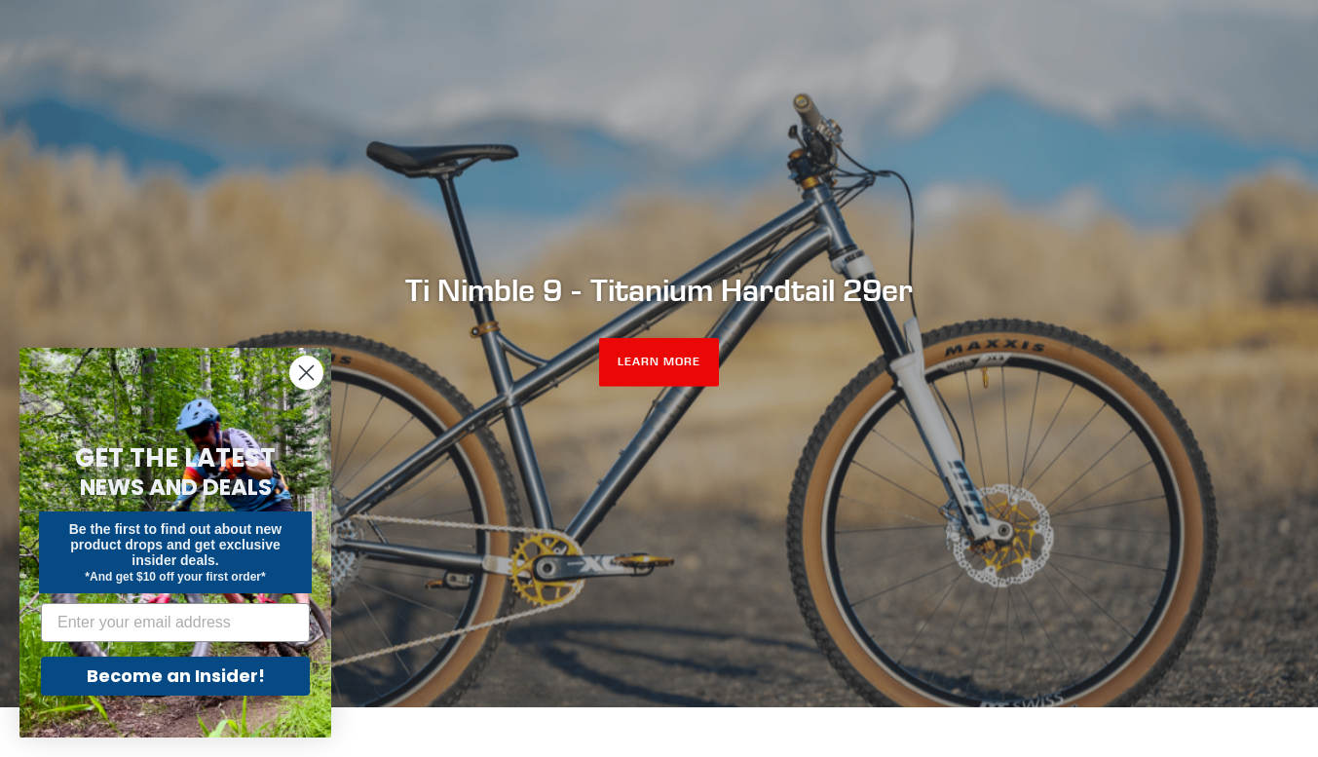
scroll to position [196, 0]
click at [303, 370] on icon "Close dialog" at bounding box center [307, 373] width 14 height 14
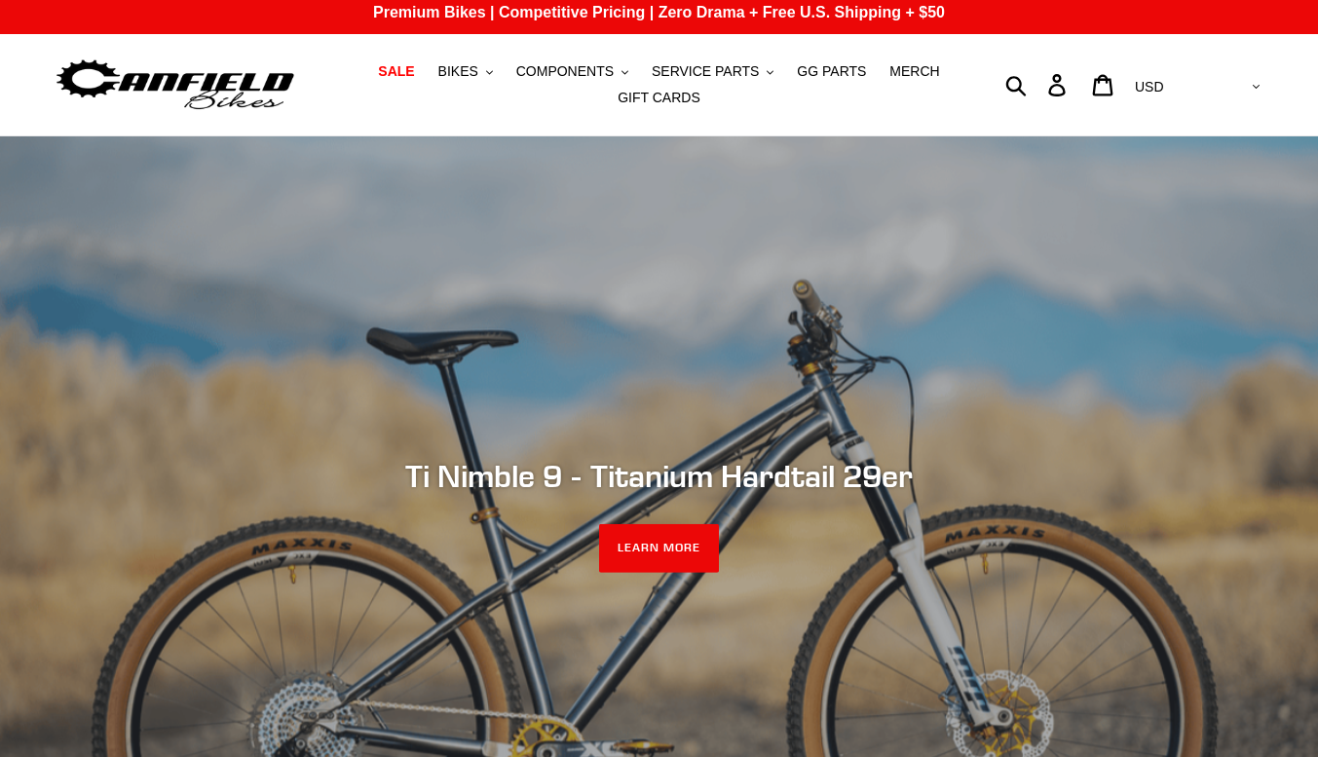
scroll to position [8, 0]
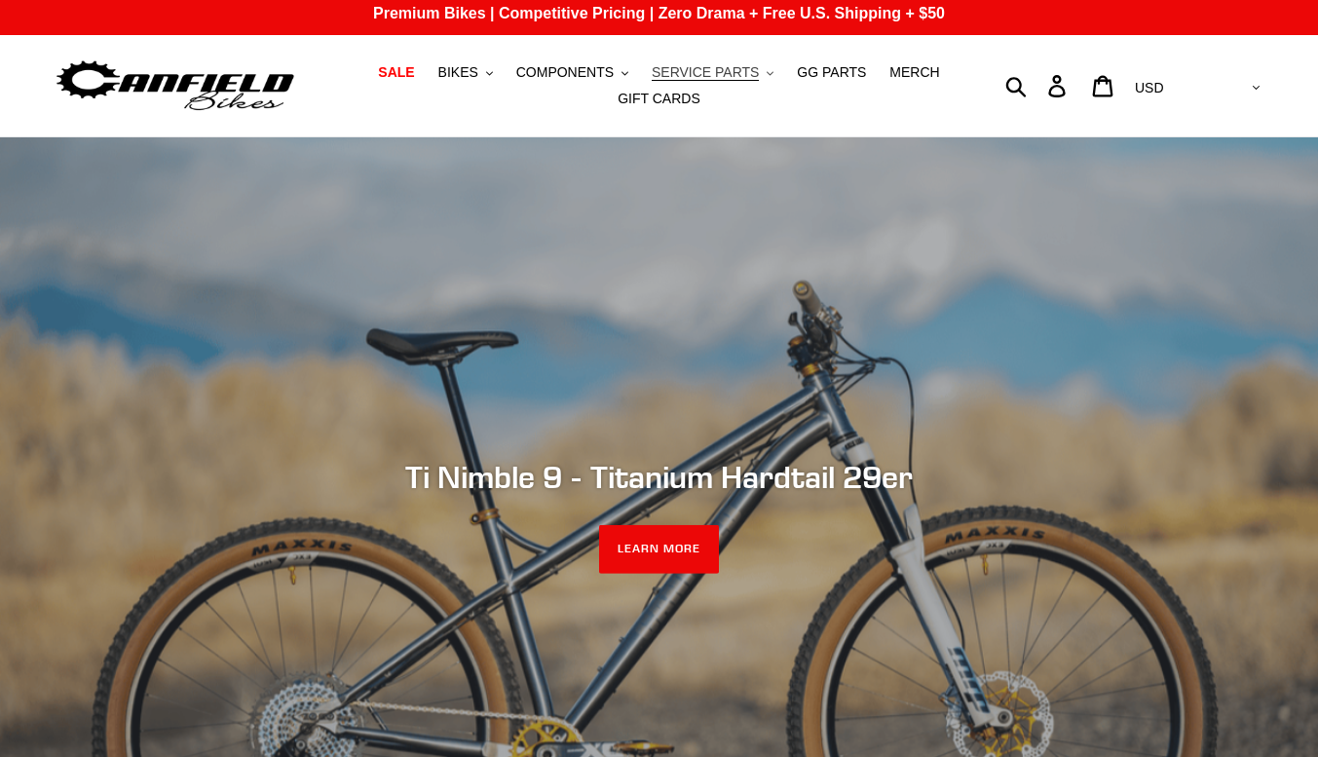
click at [709, 66] on span "SERVICE PARTS" at bounding box center [705, 72] width 107 height 17
click at [816, 70] on span "GG PARTS" at bounding box center [831, 72] width 69 height 17
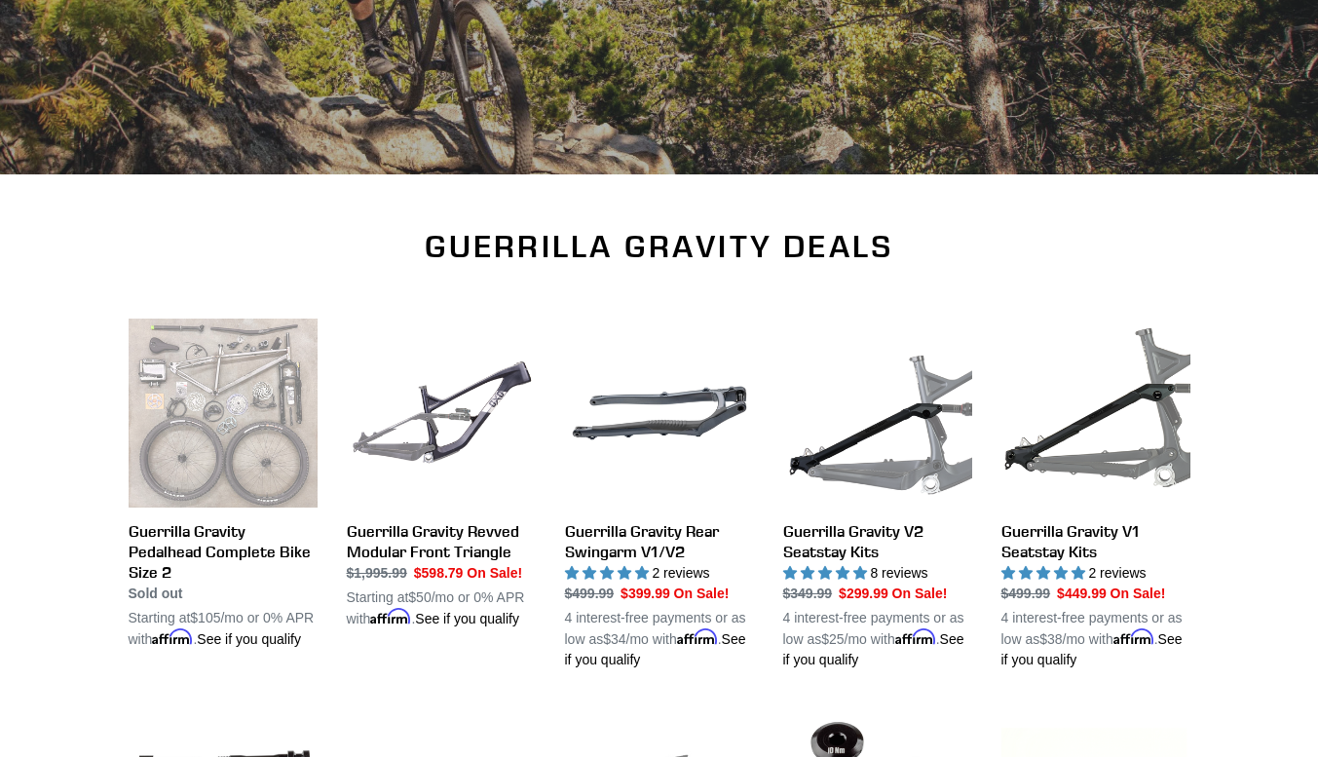
scroll to position [434, 0]
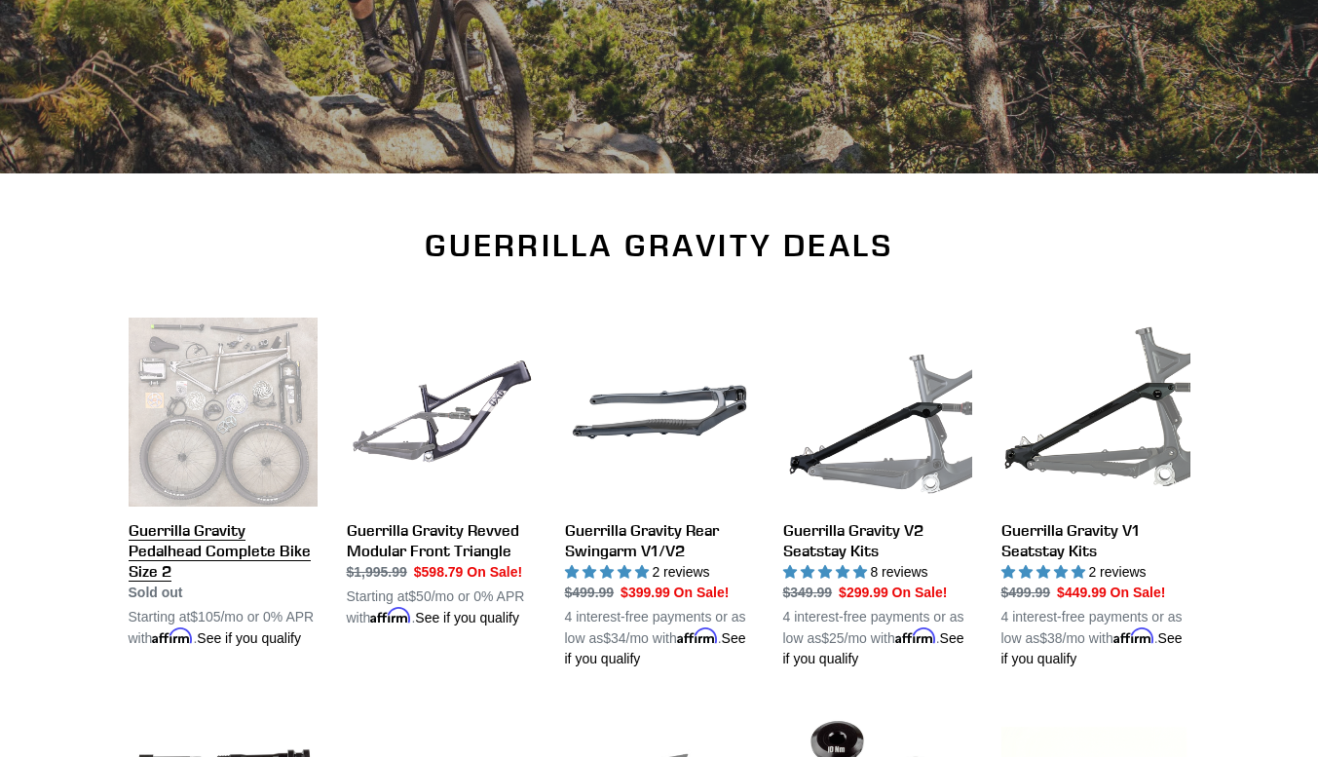
click at [191, 523] on link "Guerrilla Gravity Pedalhead Complete Bike Size 2" at bounding box center [223, 482] width 189 height 331
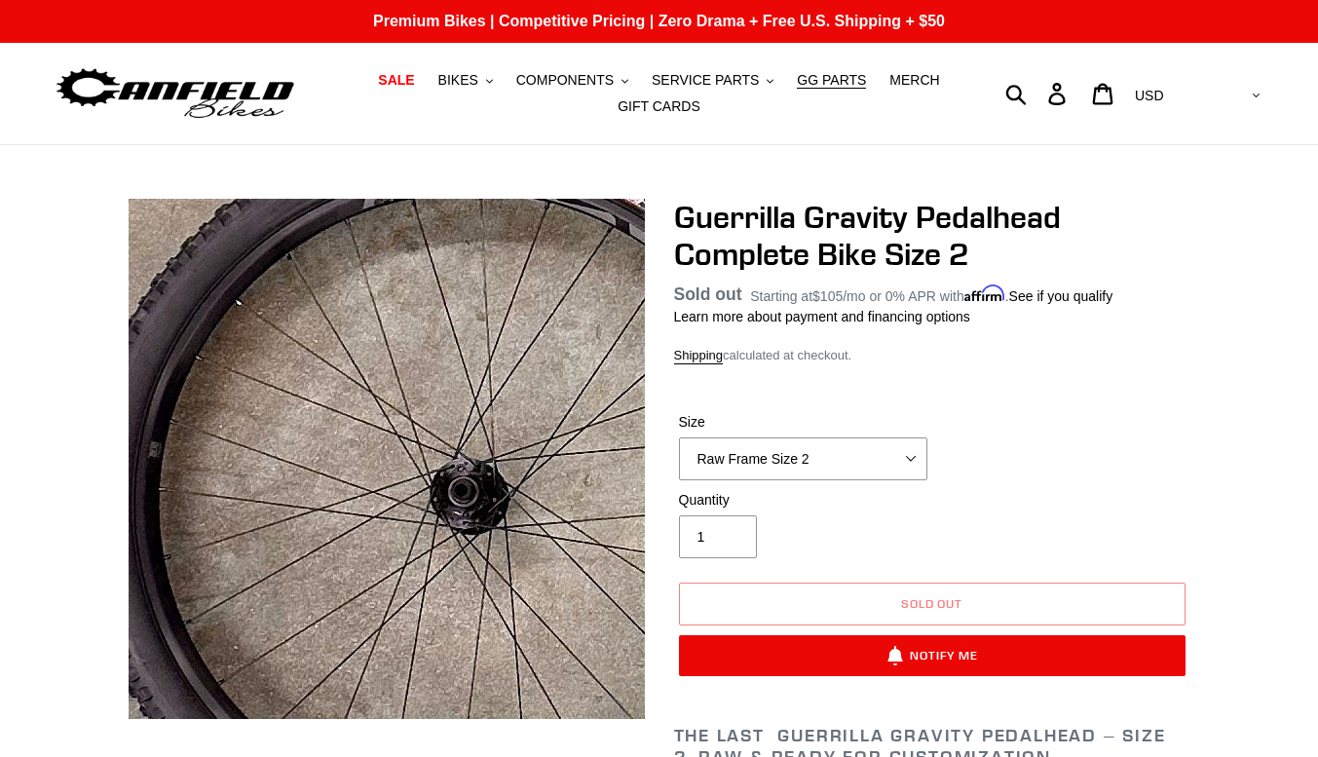
scroll to position [97, 0]
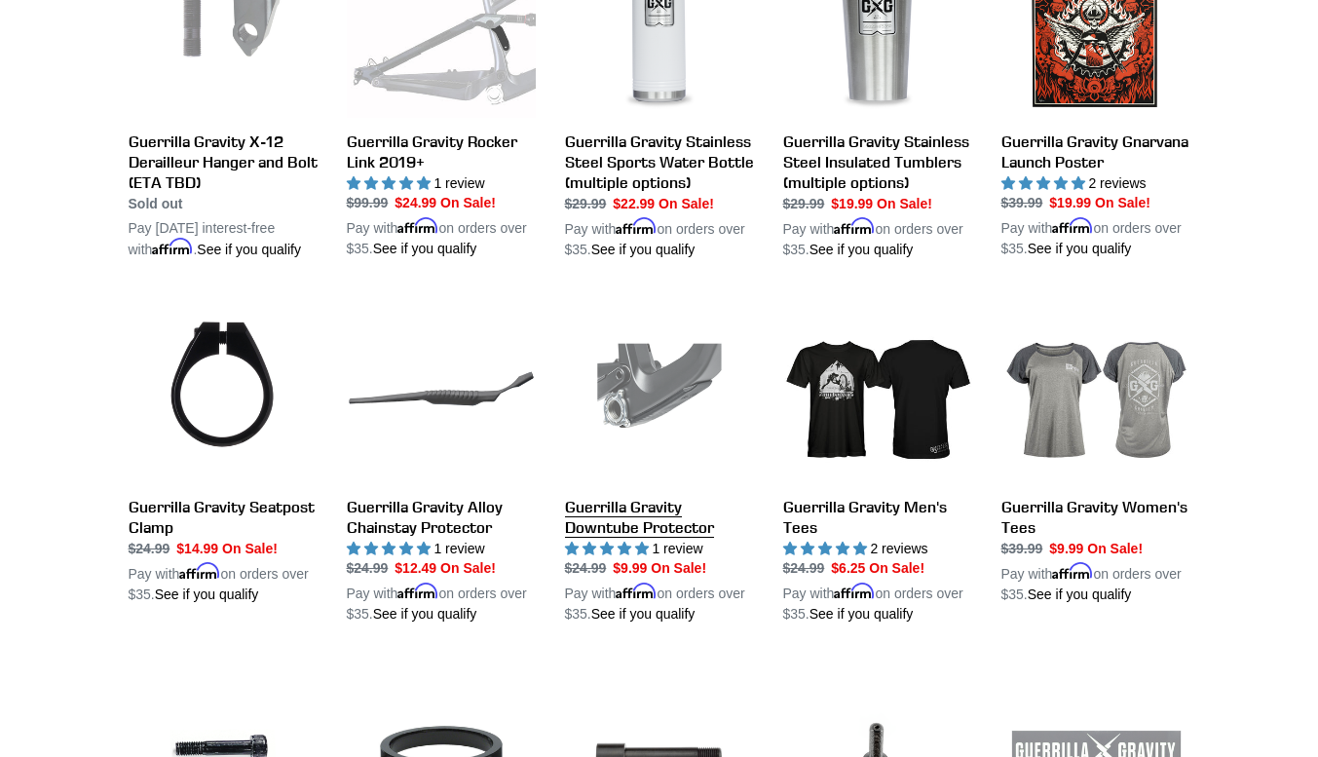
scroll to position [1614, 0]
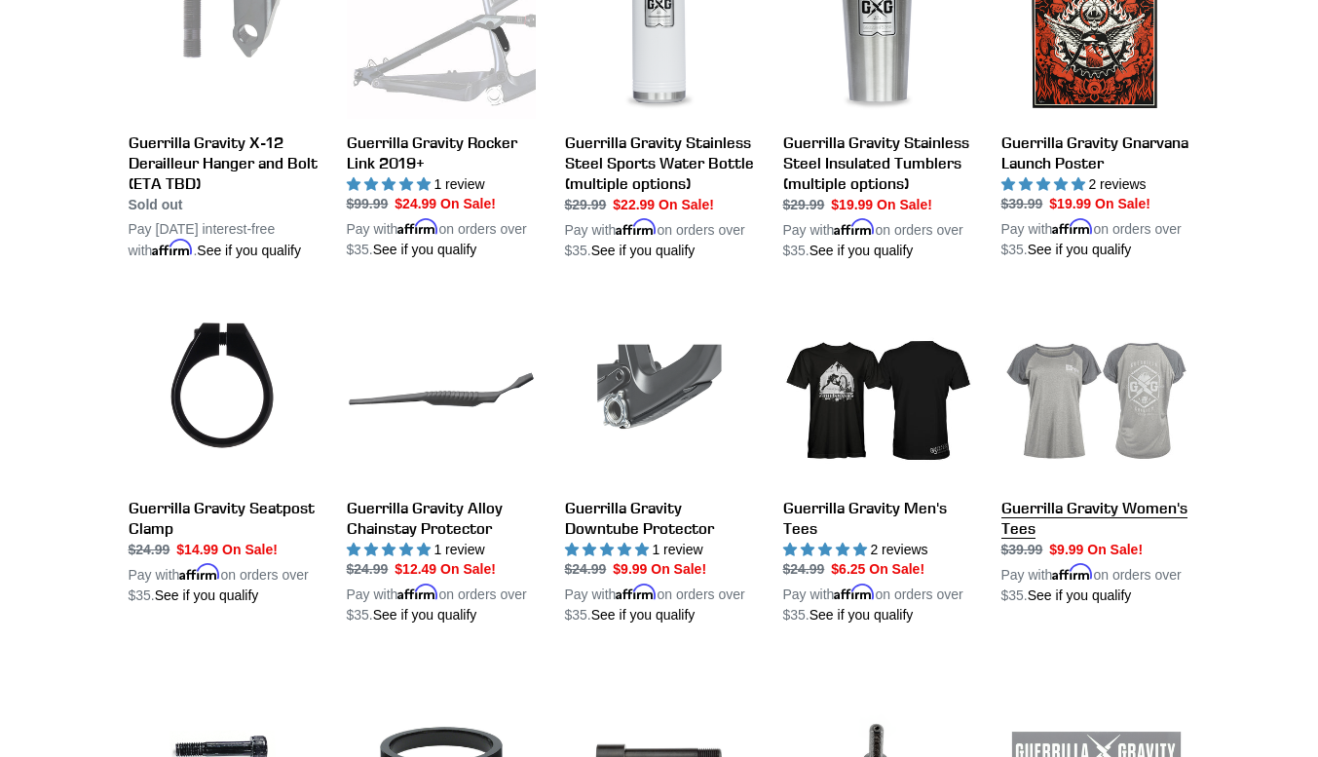
click at [1150, 367] on link "Guerrilla Gravity Women's Tees" at bounding box center [1095, 450] width 189 height 311
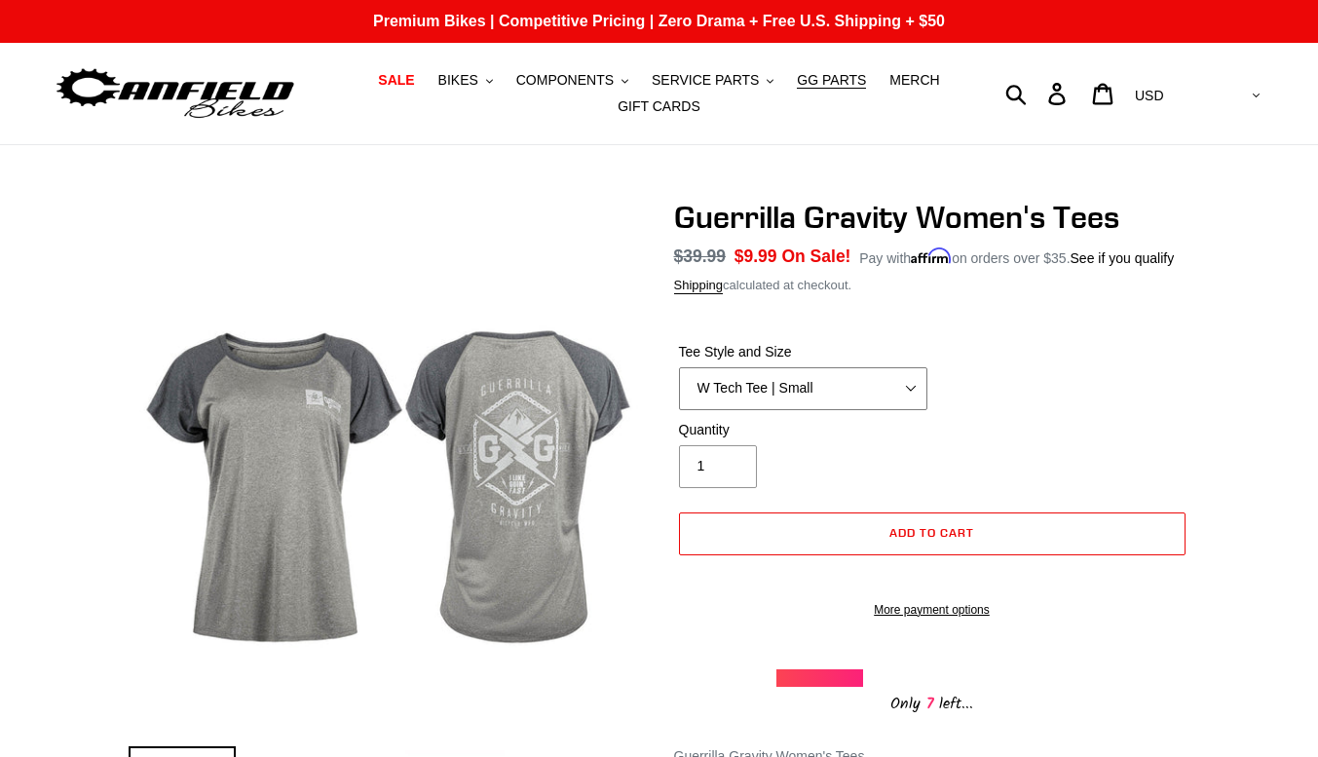
click at [913, 388] on select "W Tech Tee | Small W Tech Tee | Medium W Tech Tee | Large W Tech Tee | X Large …" at bounding box center [803, 388] width 248 height 43
select select "W Tech Tee | Medium"
click at [679, 367] on select "W Tech Tee | Small W Tech Tee | Medium W Tech Tee | Large W Tech Tee | X Large …" at bounding box center [803, 388] width 248 height 43
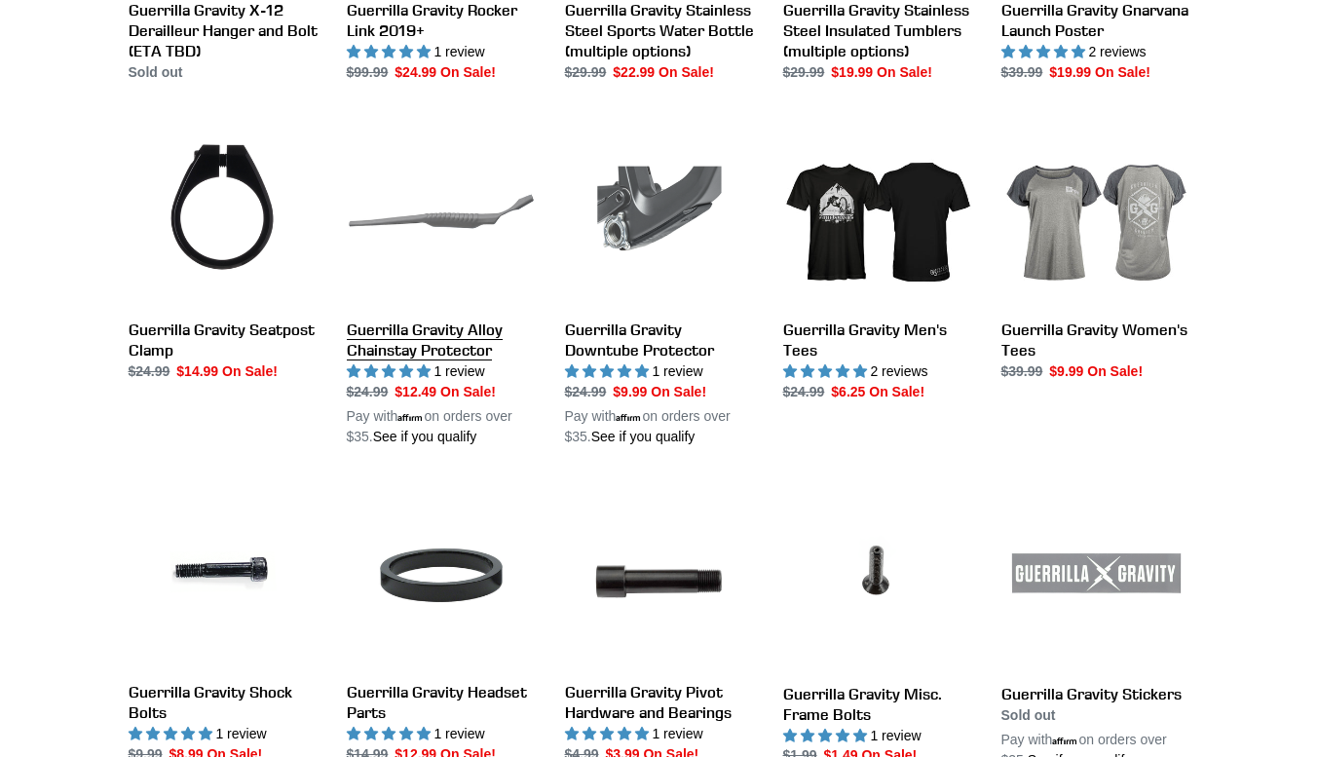
scroll to position [1723, 0]
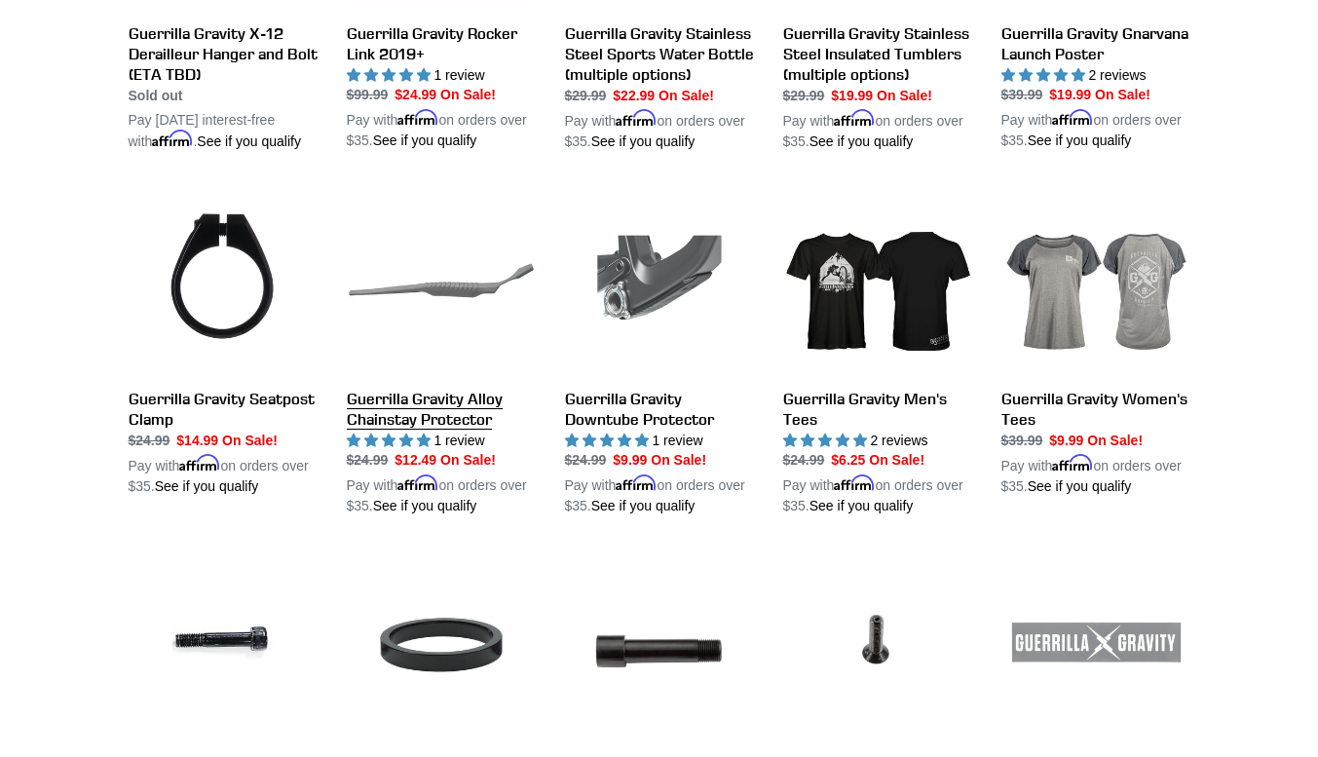
click at [431, 374] on link "Guerrilla Gravity Alloy Chainstay Protector" at bounding box center [441, 351] width 189 height 331
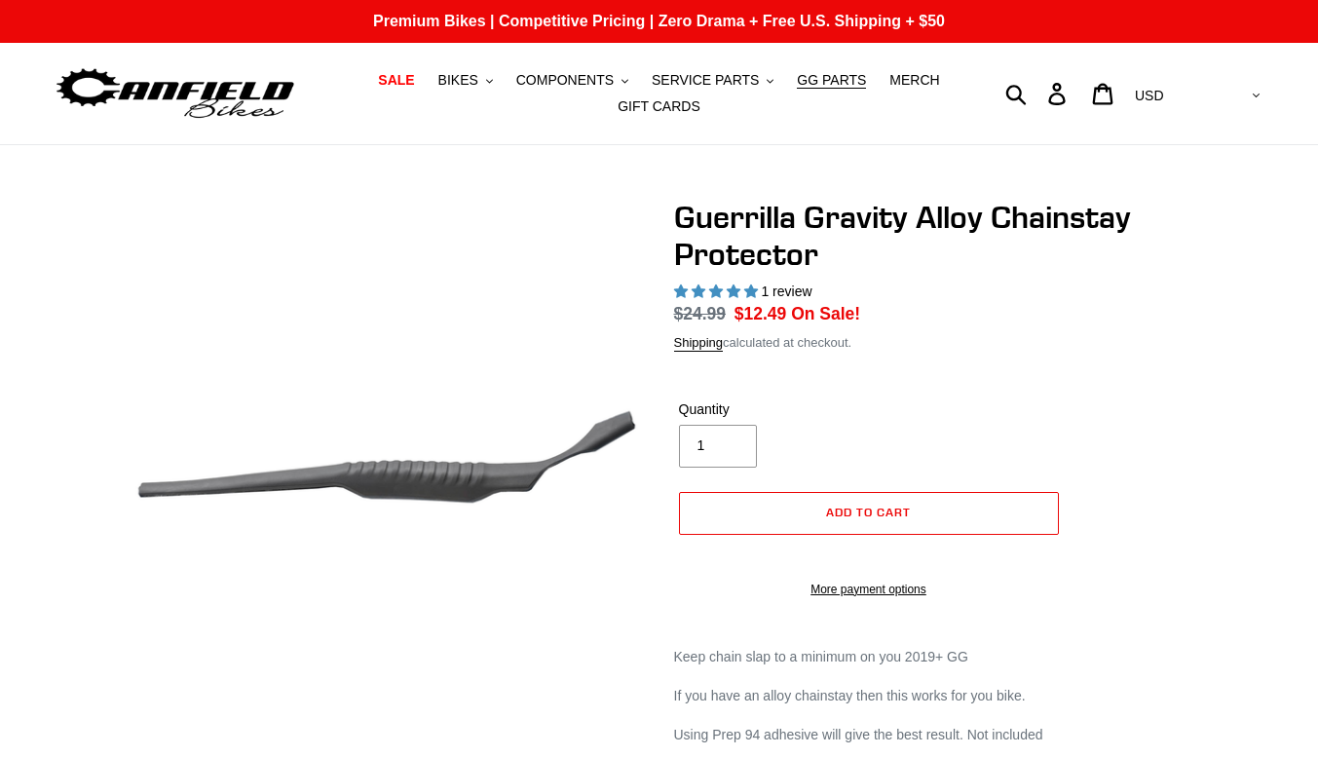
select select "highest-rating"
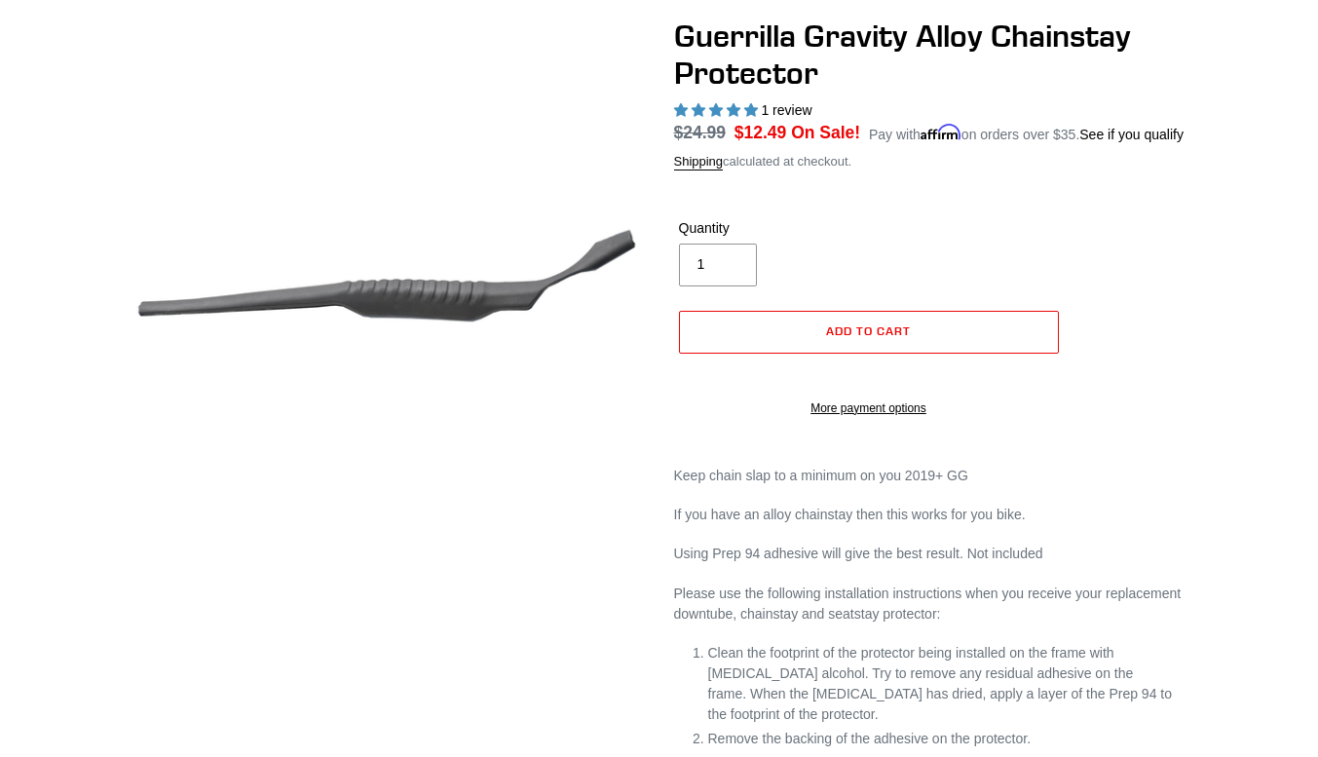
scroll to position [244, 0]
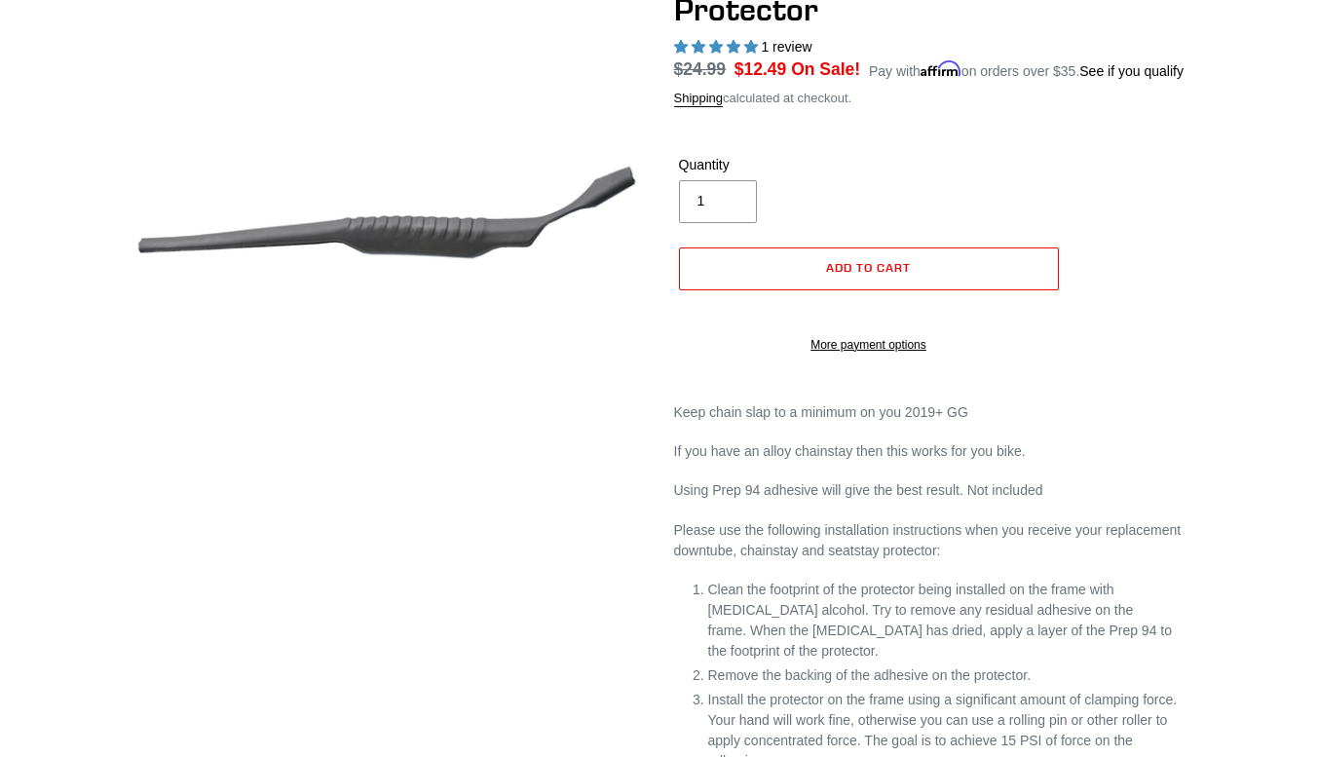
click at [471, 439] on img at bounding box center [142, 270] width 1994 height 1994
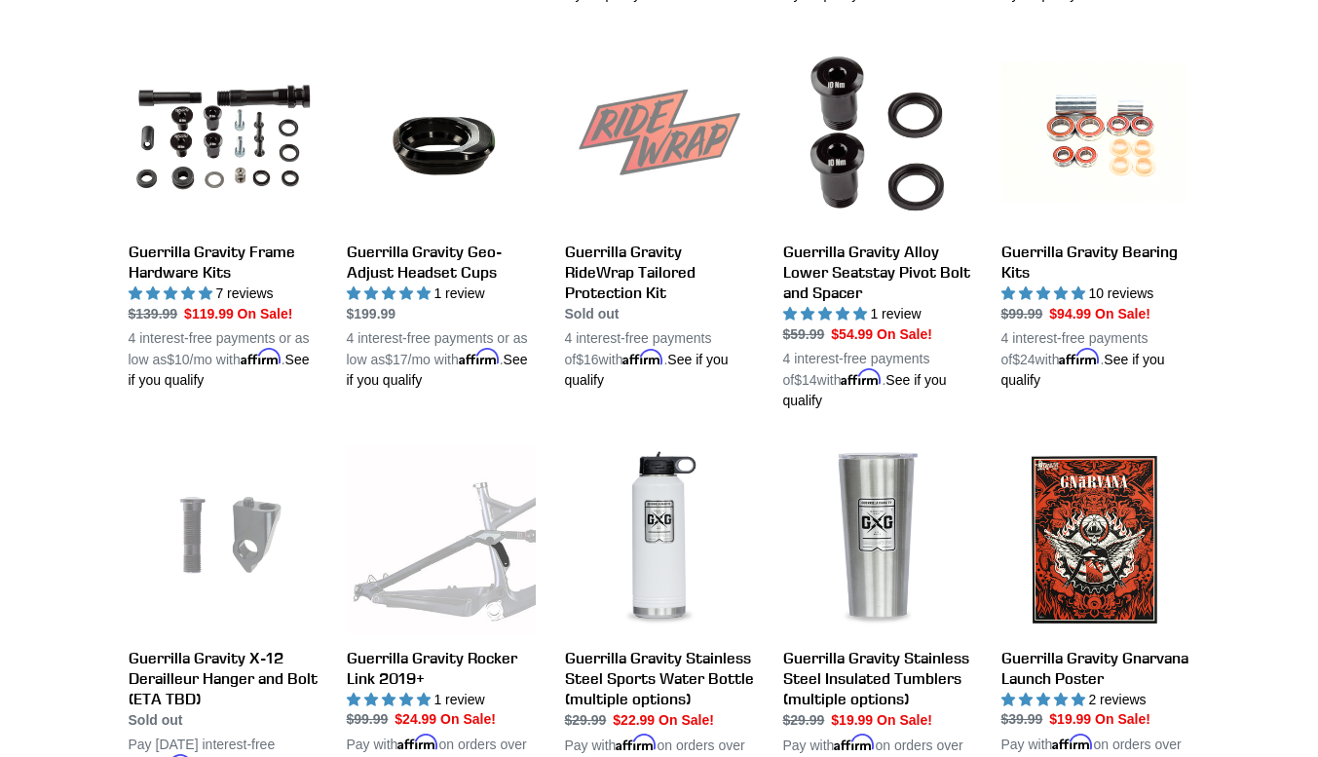
scroll to position [1097, 0]
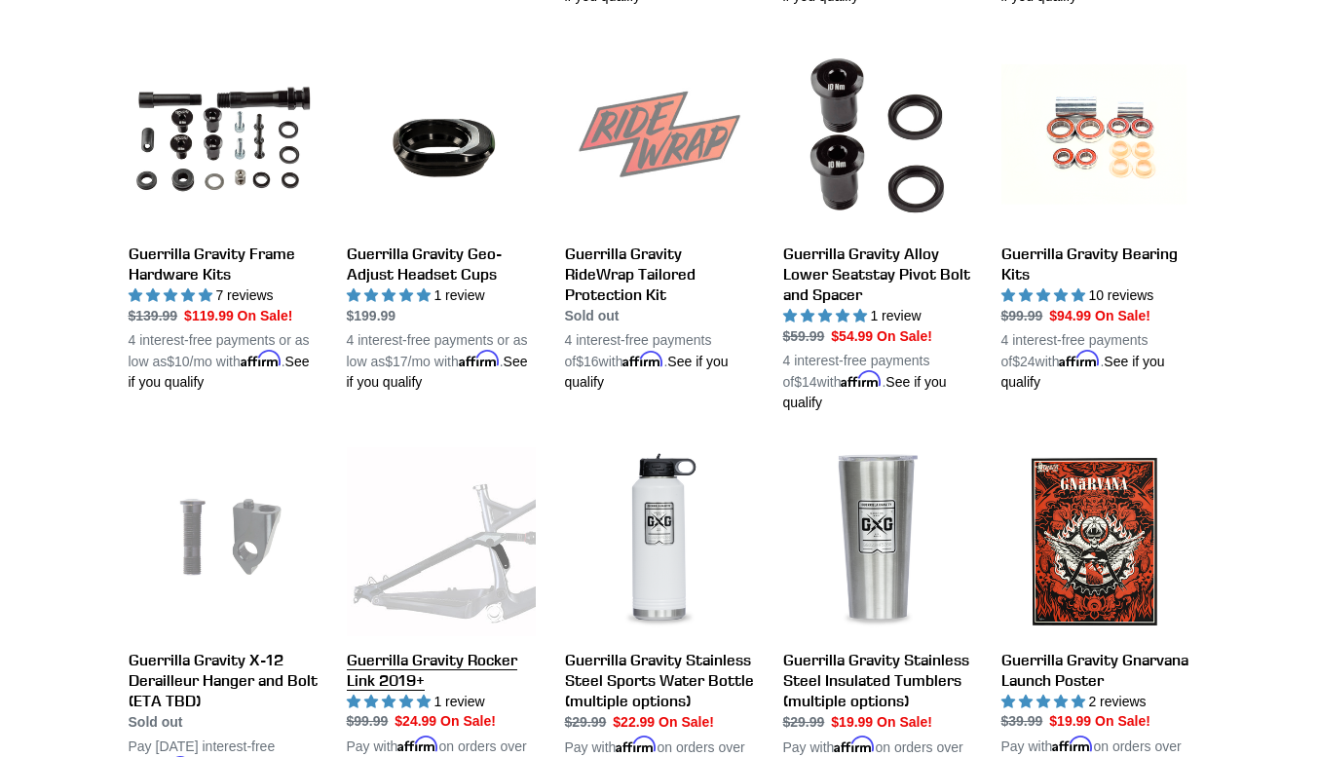
click at [465, 640] on link "Guerrilla Gravity Rocker Link 2019+" at bounding box center [441, 612] width 189 height 331
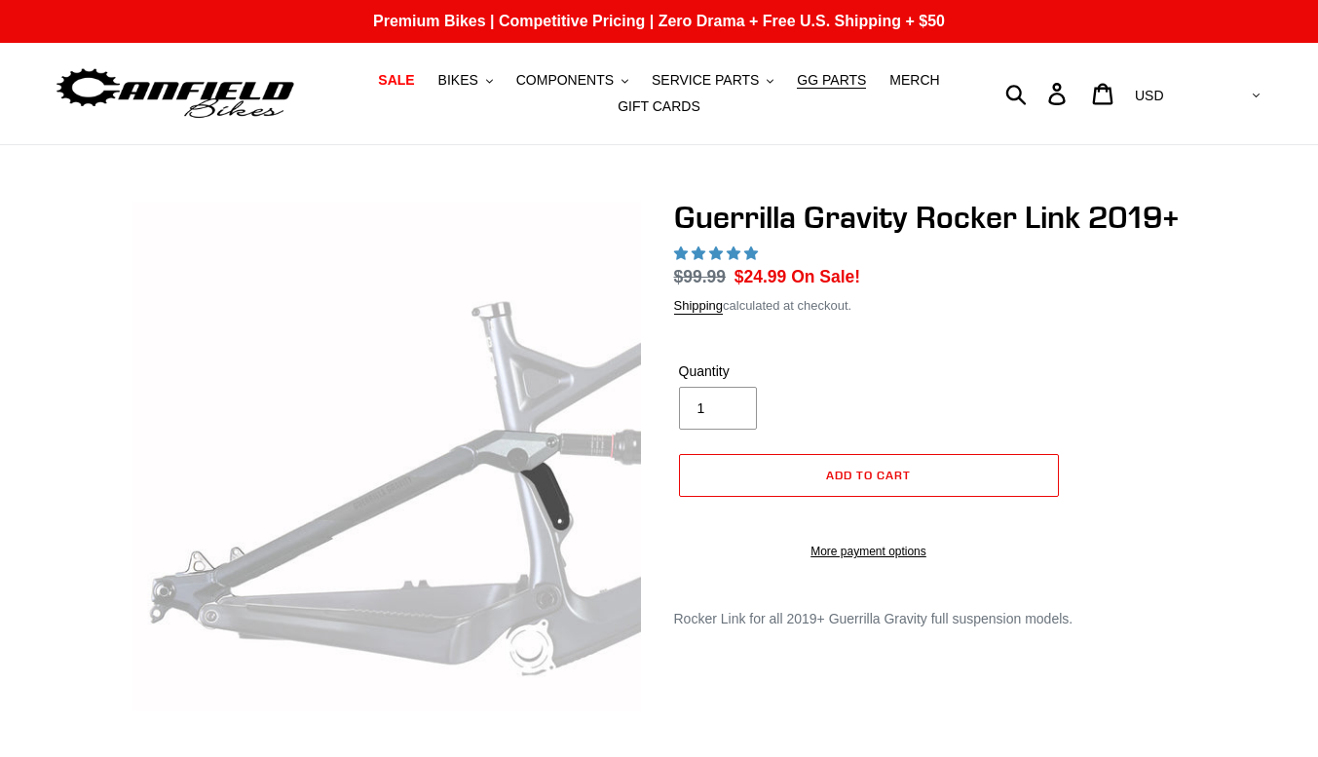
select select "highest-rating"
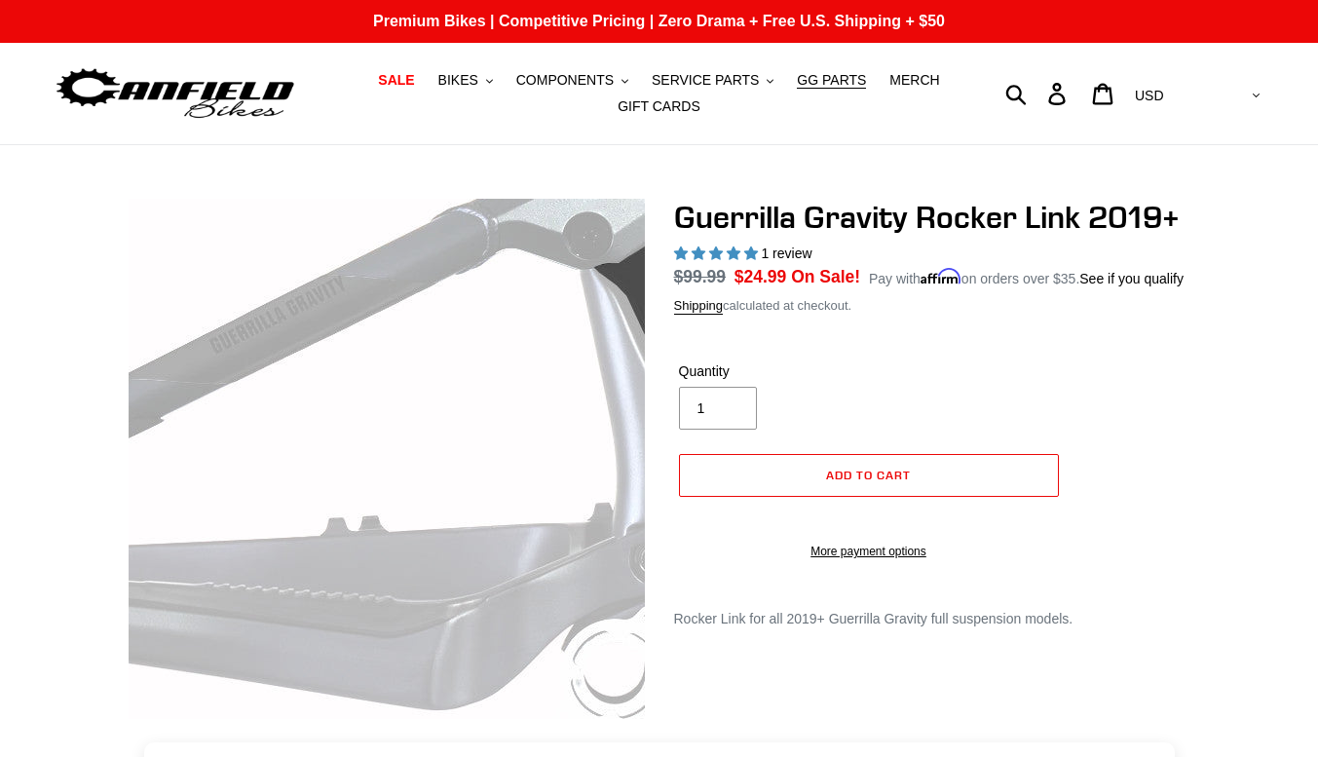
scroll to position [18, 0]
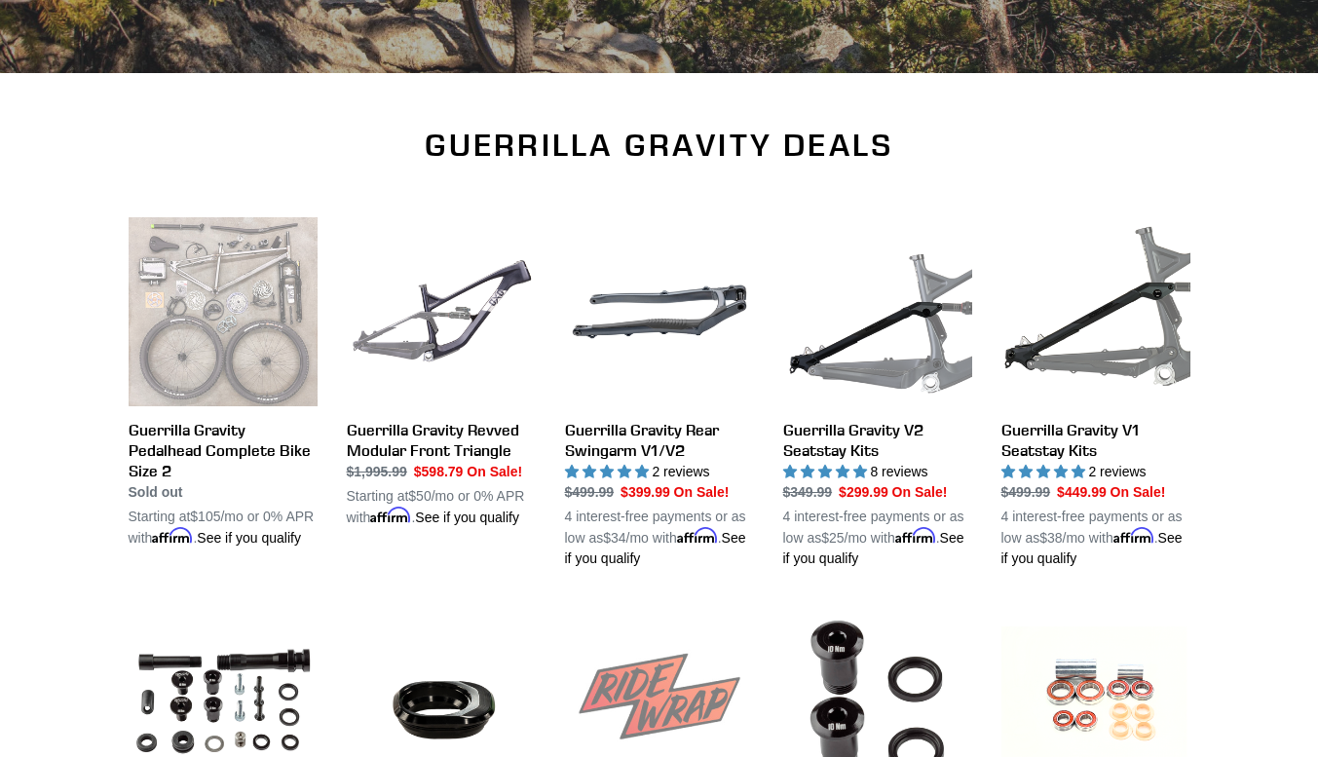
scroll to position [534, 0]
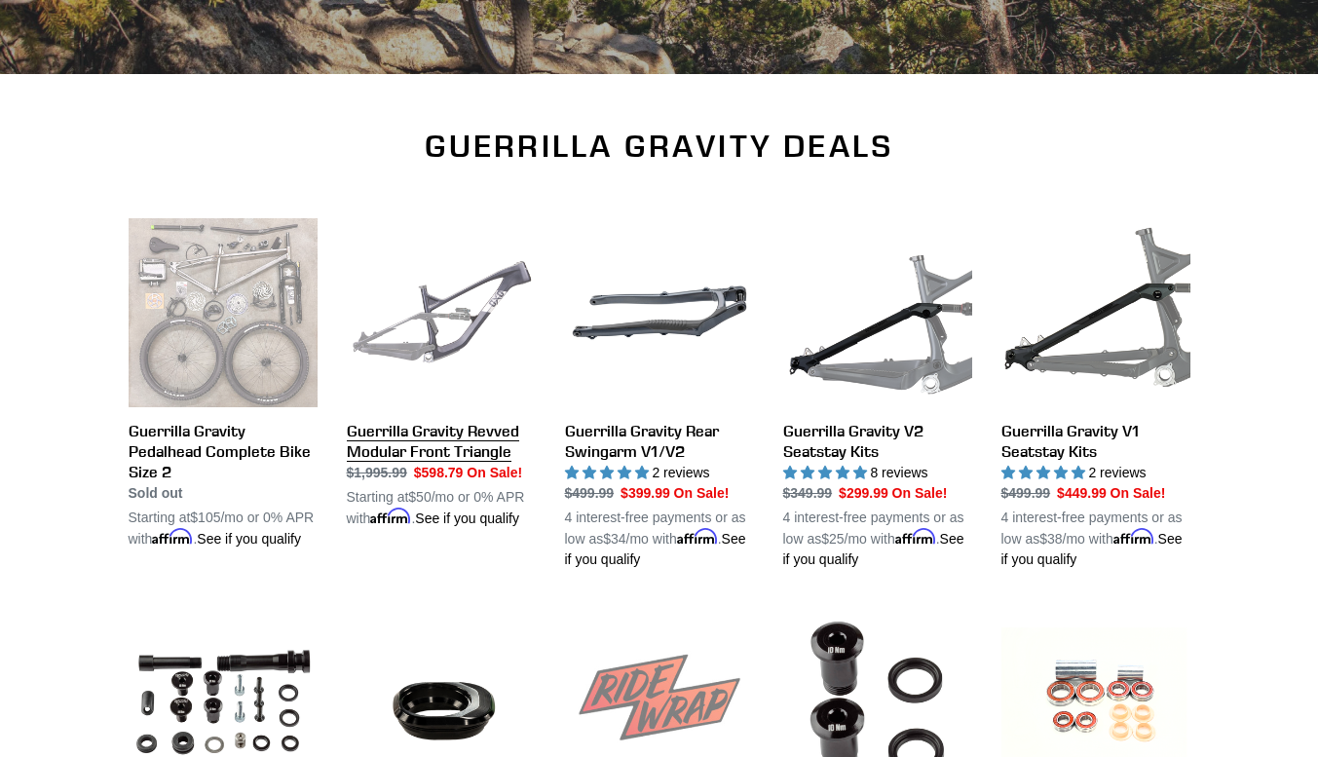
click at [454, 428] on link "Guerrilla Gravity Revved Modular Front Triangle" at bounding box center [441, 373] width 189 height 311
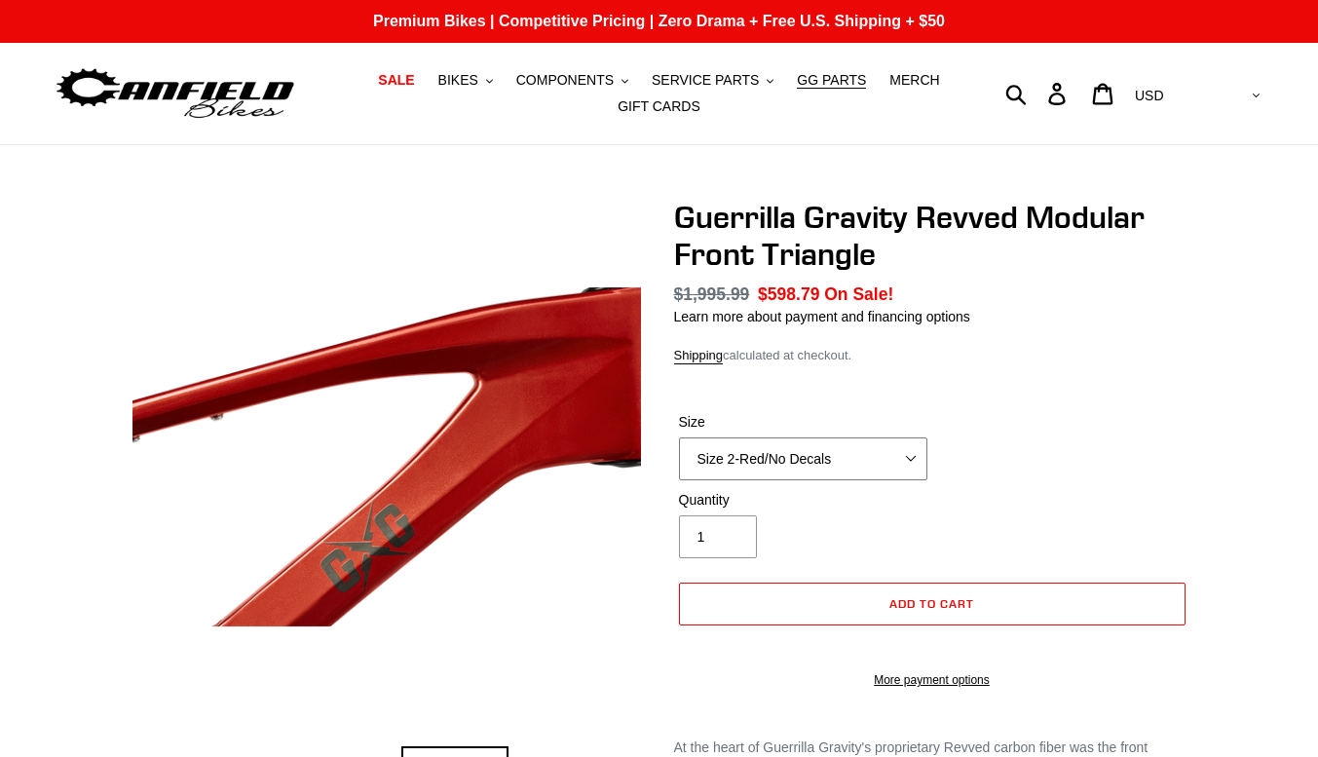
click at [913, 460] on select "Size 2-Gloss Black/No Decals Size 2-Black/Red Decals Size 2-Black/Silver Decals…" at bounding box center [803, 458] width 248 height 43
select select "Size 4-Flat Black/No Decals"
click at [679, 437] on select "Size 2-Gloss Black/No Decals Size 2-Black/Red Decals Size 2-Black/Silver Decals…" at bounding box center [803, 458] width 248 height 43
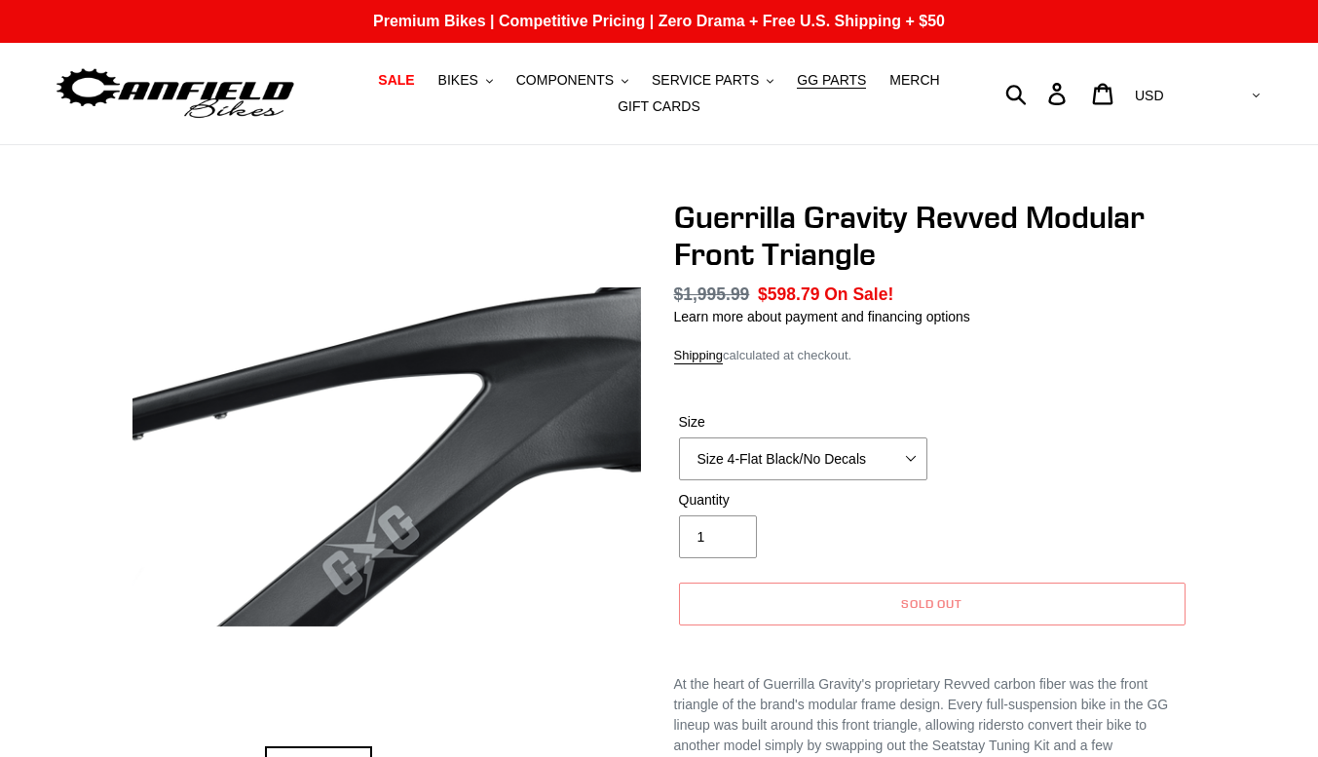
click at [997, 405] on form "Size Size 2-Gloss Black/No Decals Size 2-Black/Red Decals Size 2-Black/Silver D…" at bounding box center [932, 513] width 516 height 264
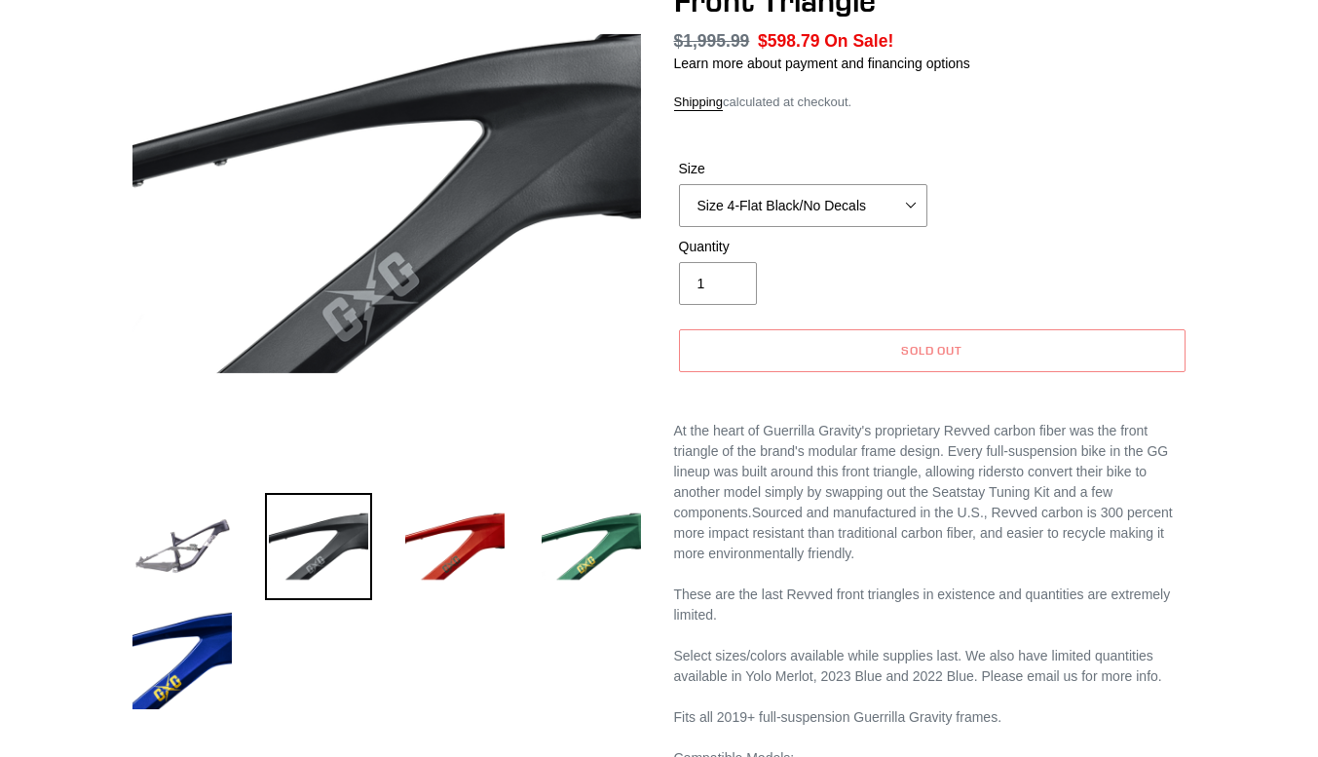
scroll to position [280, 0]
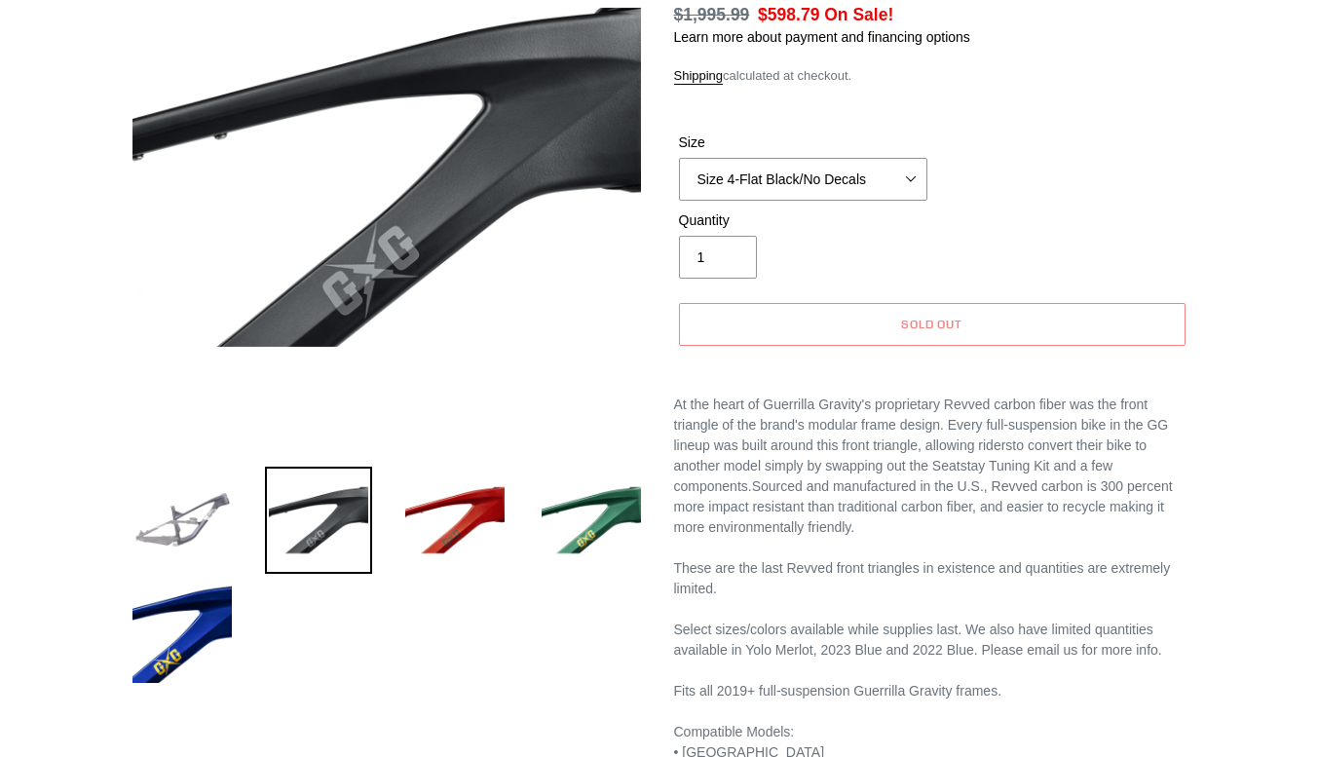
click at [203, 530] on img at bounding box center [182, 519] width 107 height 107
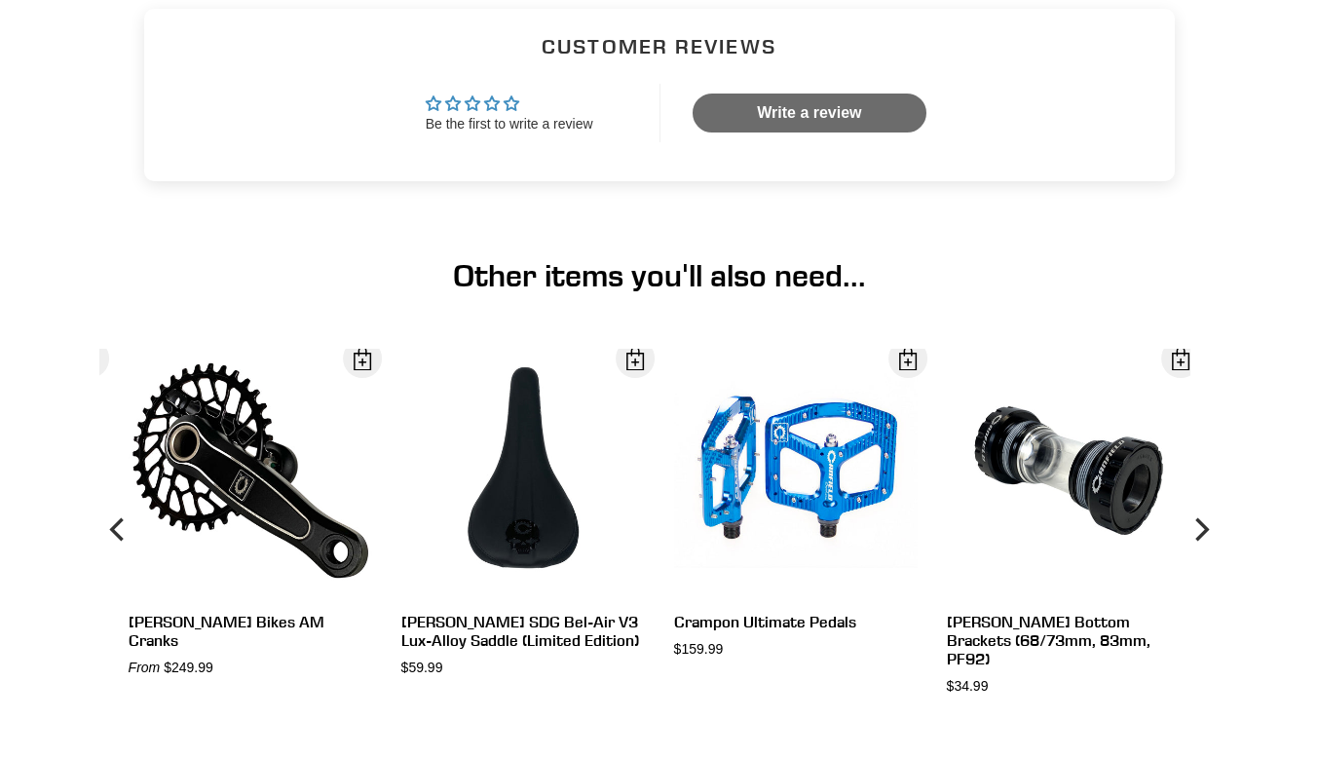
scroll to position [1287, 0]
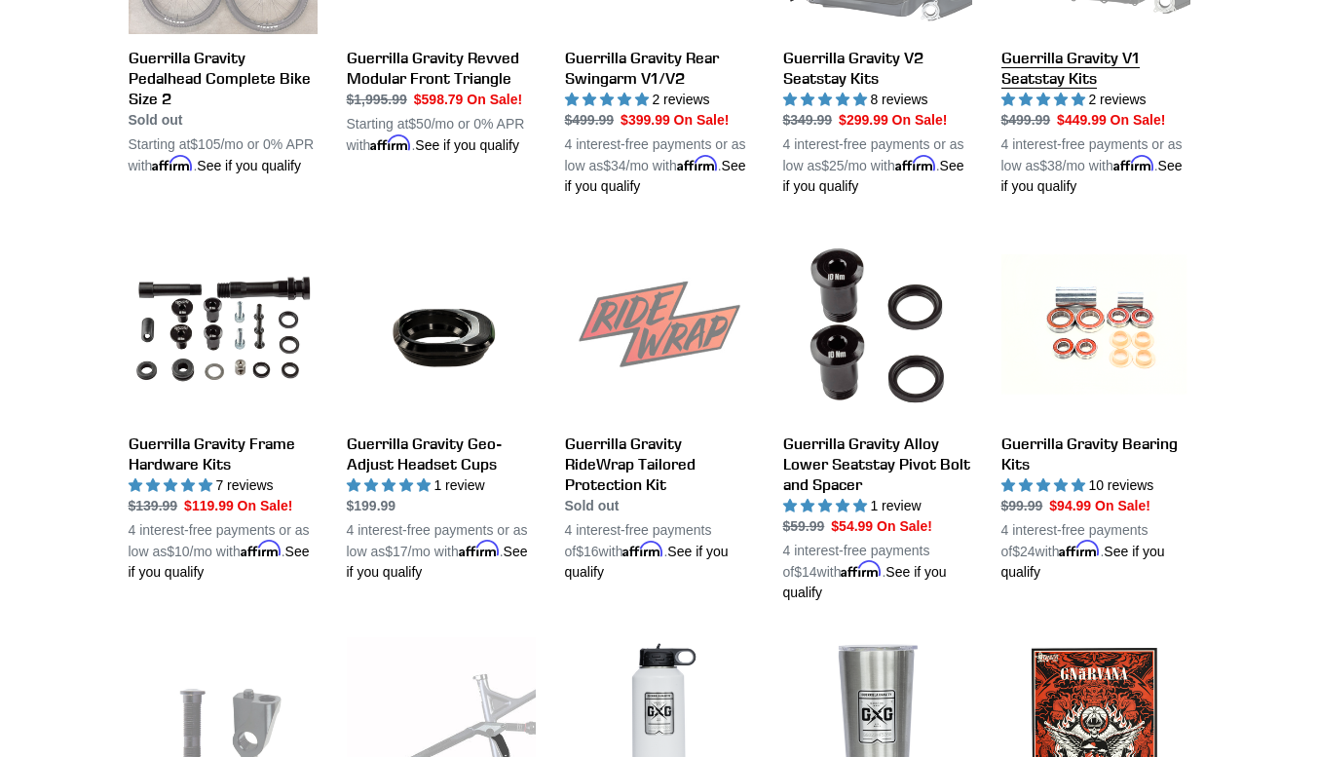
scroll to position [950, 0]
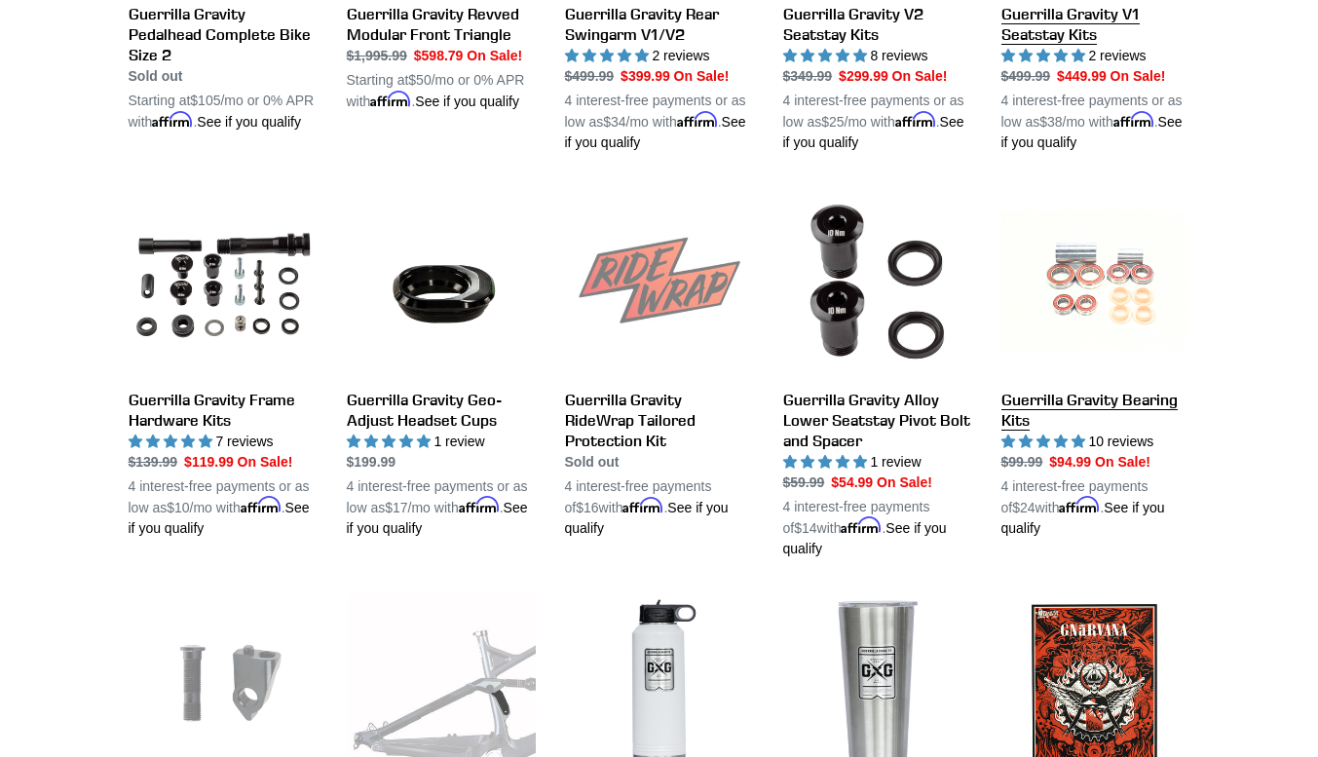
click at [1045, 430] on link "Guerrilla Gravity Bearing Kits" at bounding box center [1095, 363] width 189 height 352
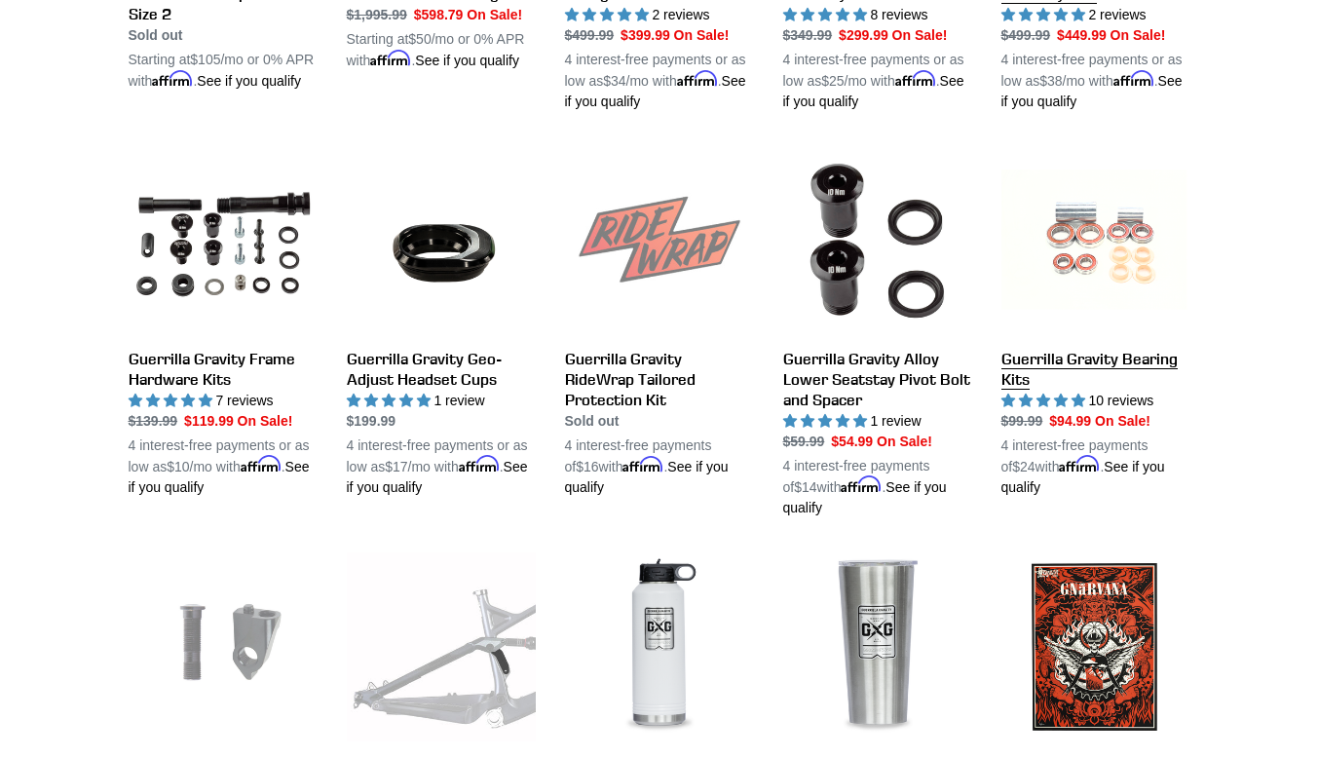
scroll to position [992, 0]
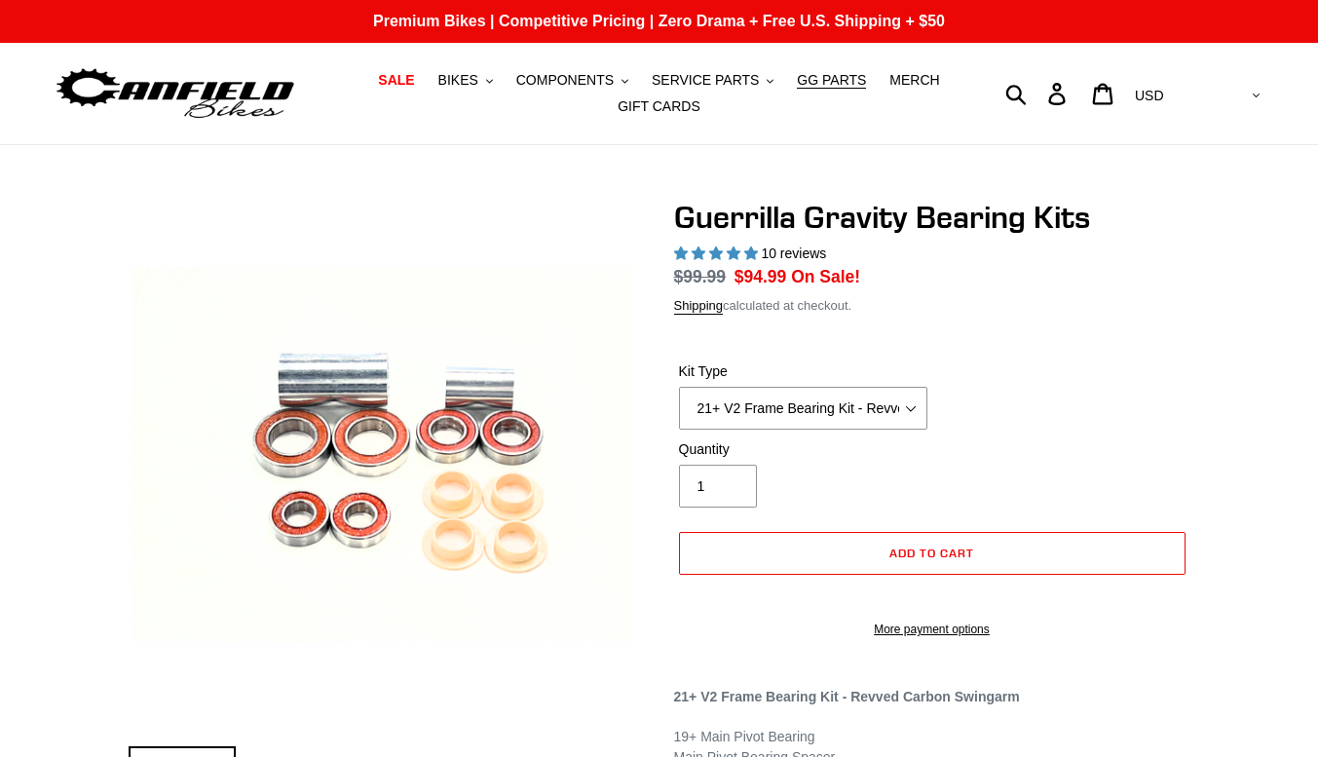
select select "highest-rating"
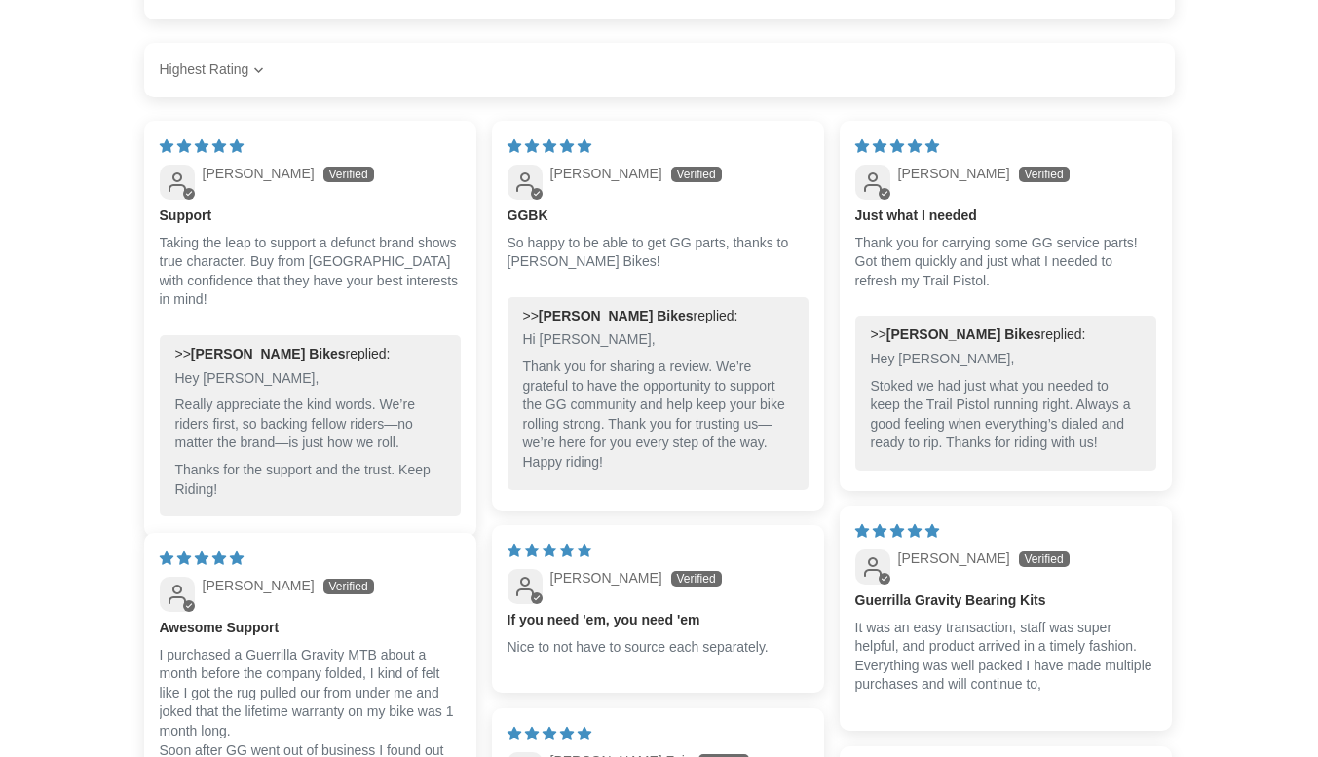
scroll to position [1756, 0]
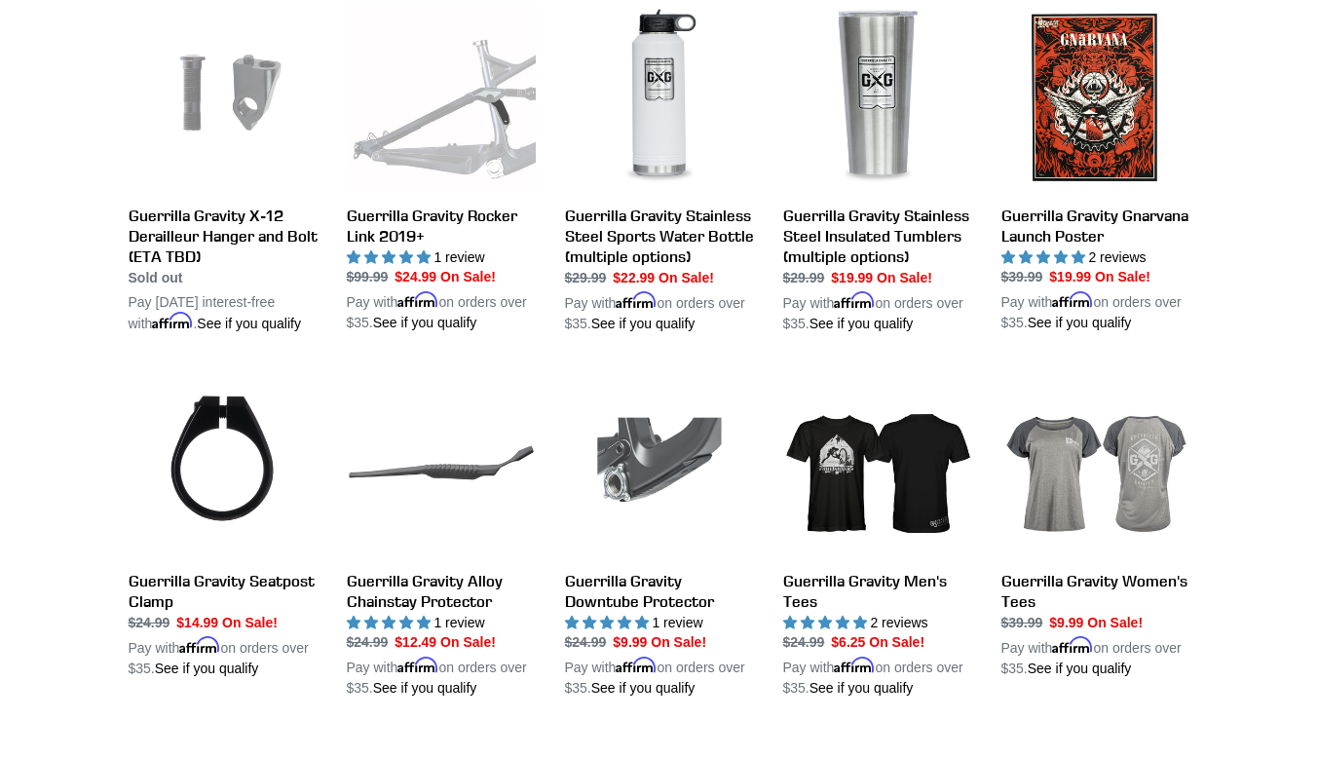
scroll to position [1542, 0]
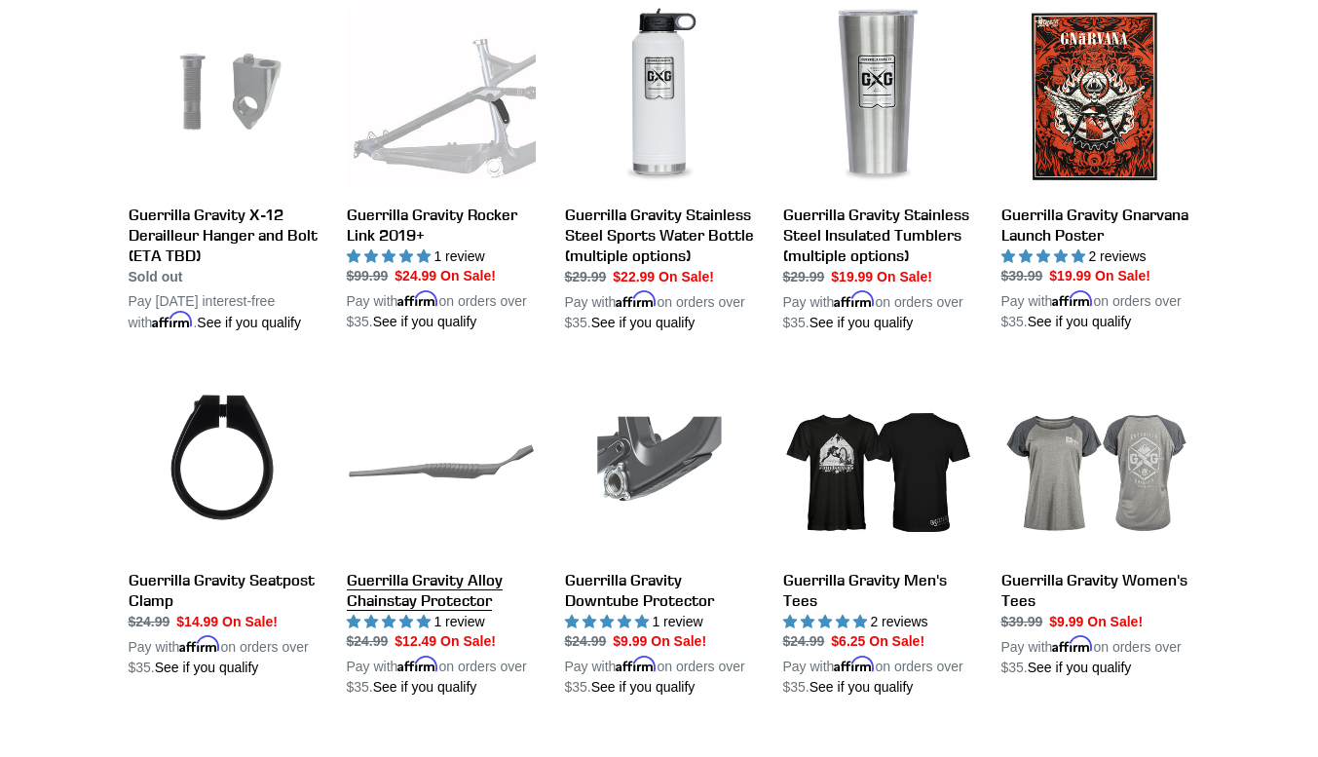
click at [508, 367] on link "Guerrilla Gravity Alloy Chainstay Protector" at bounding box center [441, 532] width 189 height 331
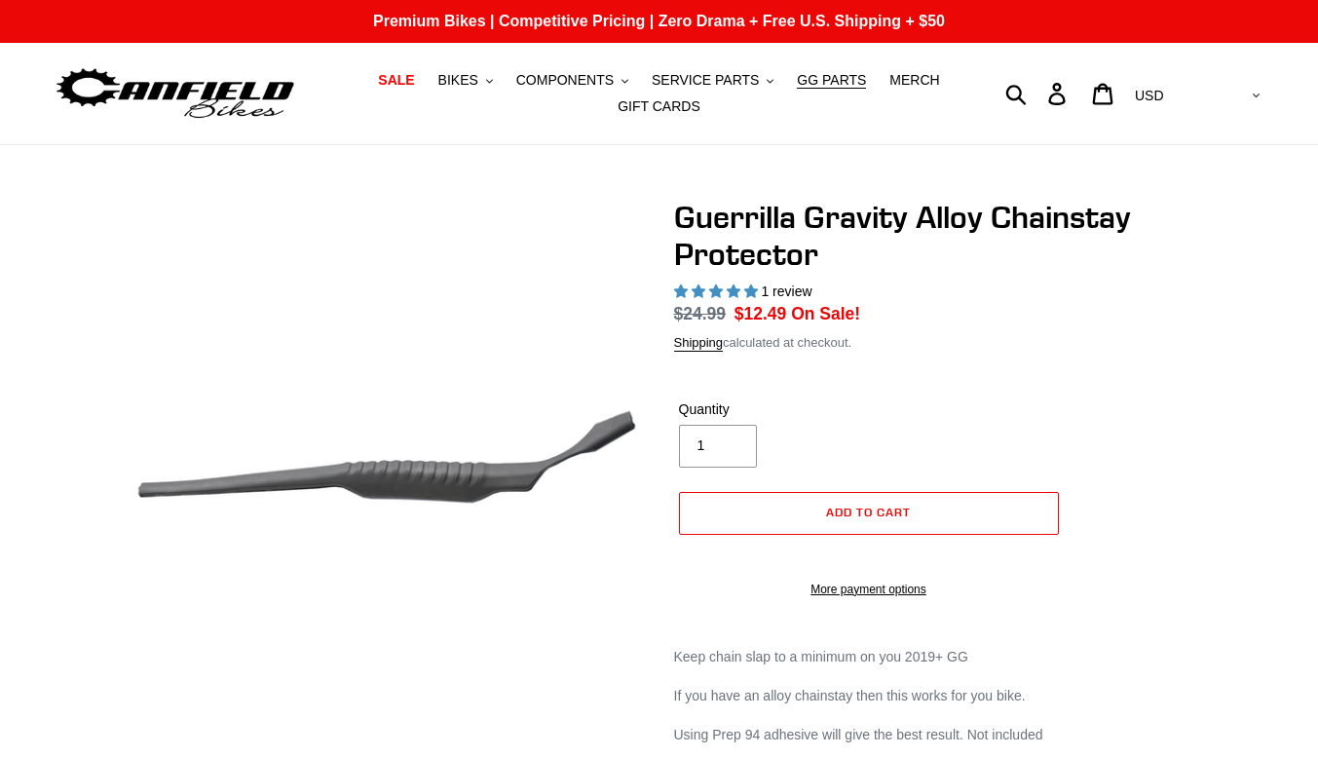
select select "highest-rating"
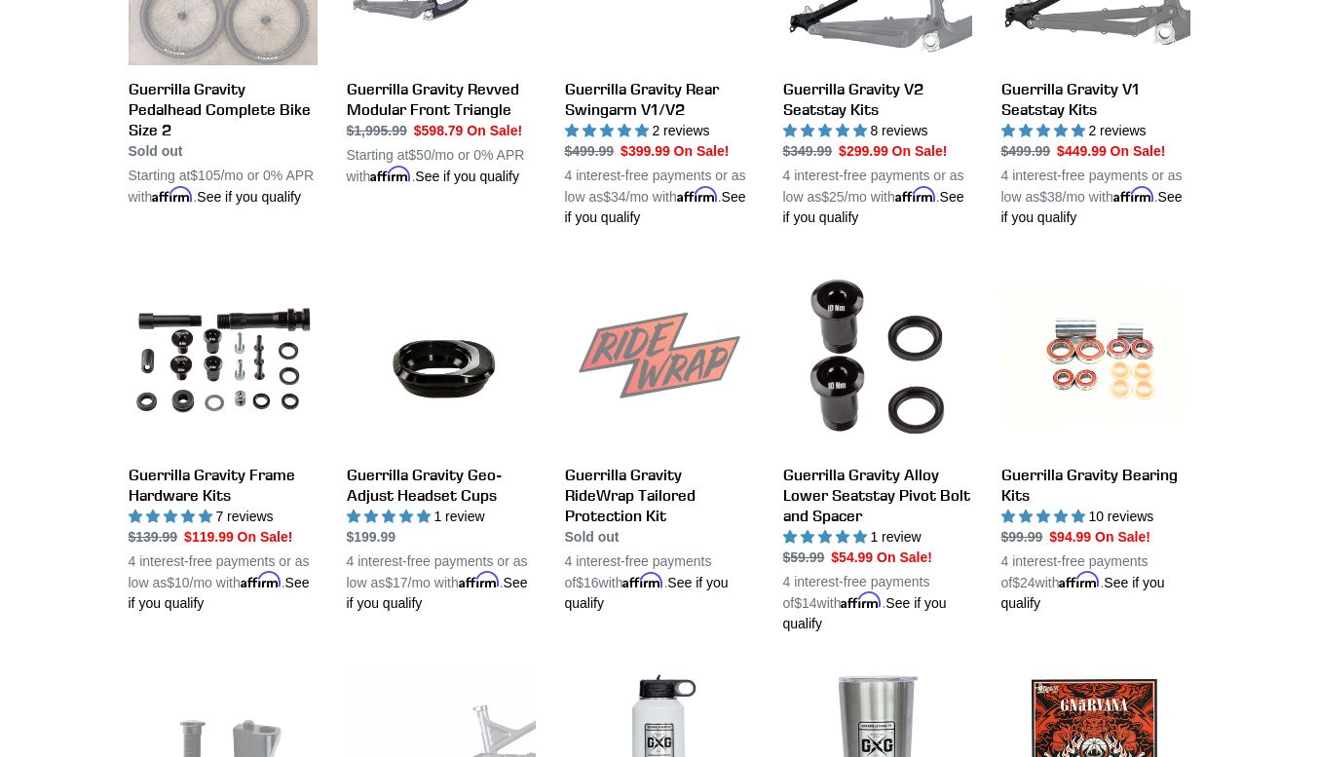
scroll to position [876, 0]
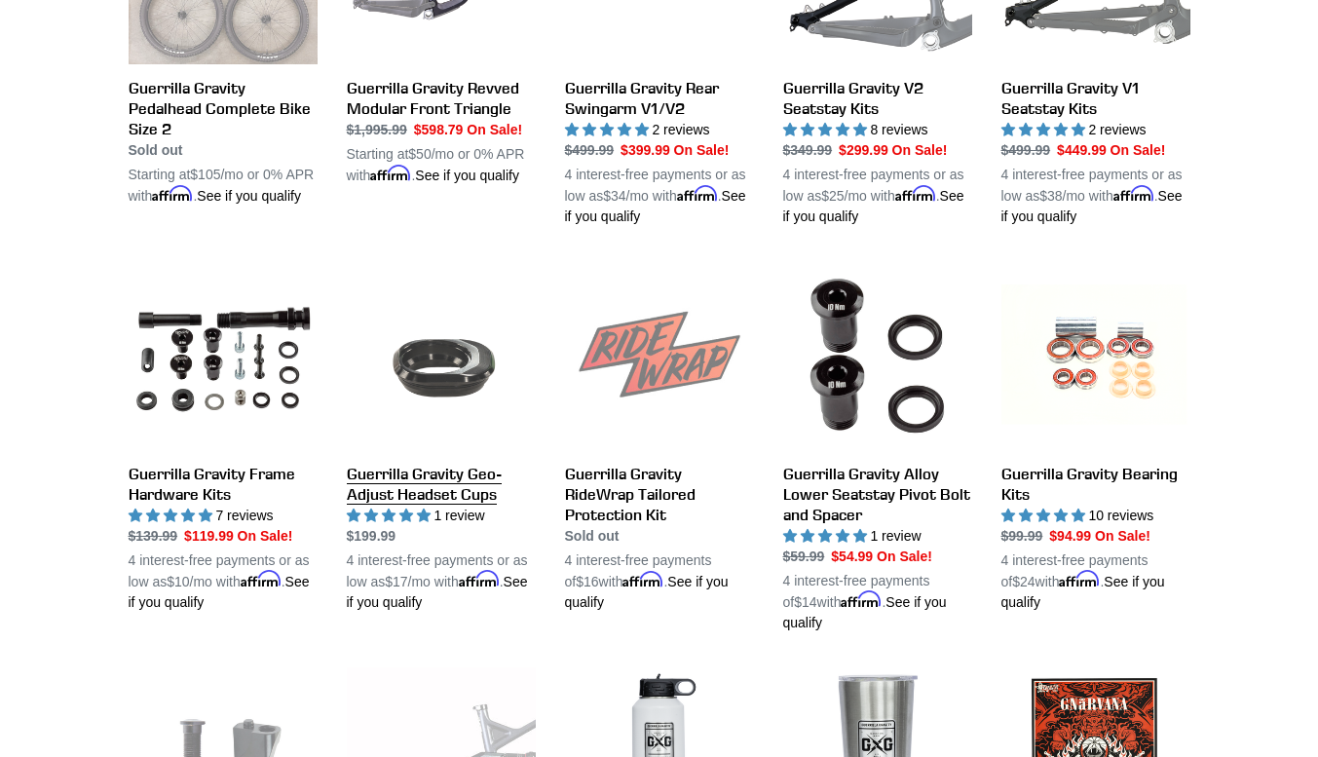
click at [534, 282] on link "Guerrilla Gravity Geo-Adjust Headset Cups" at bounding box center [441, 437] width 189 height 352
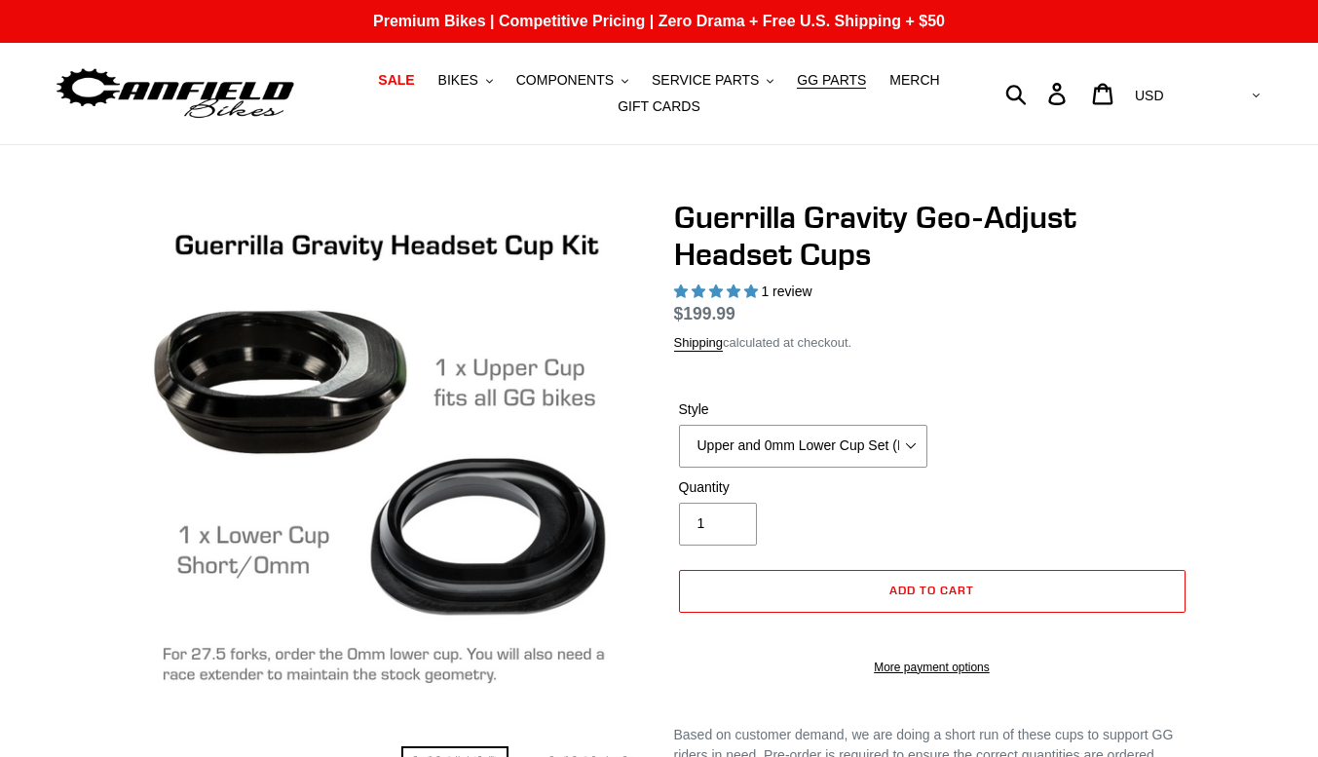
select select "highest-rating"
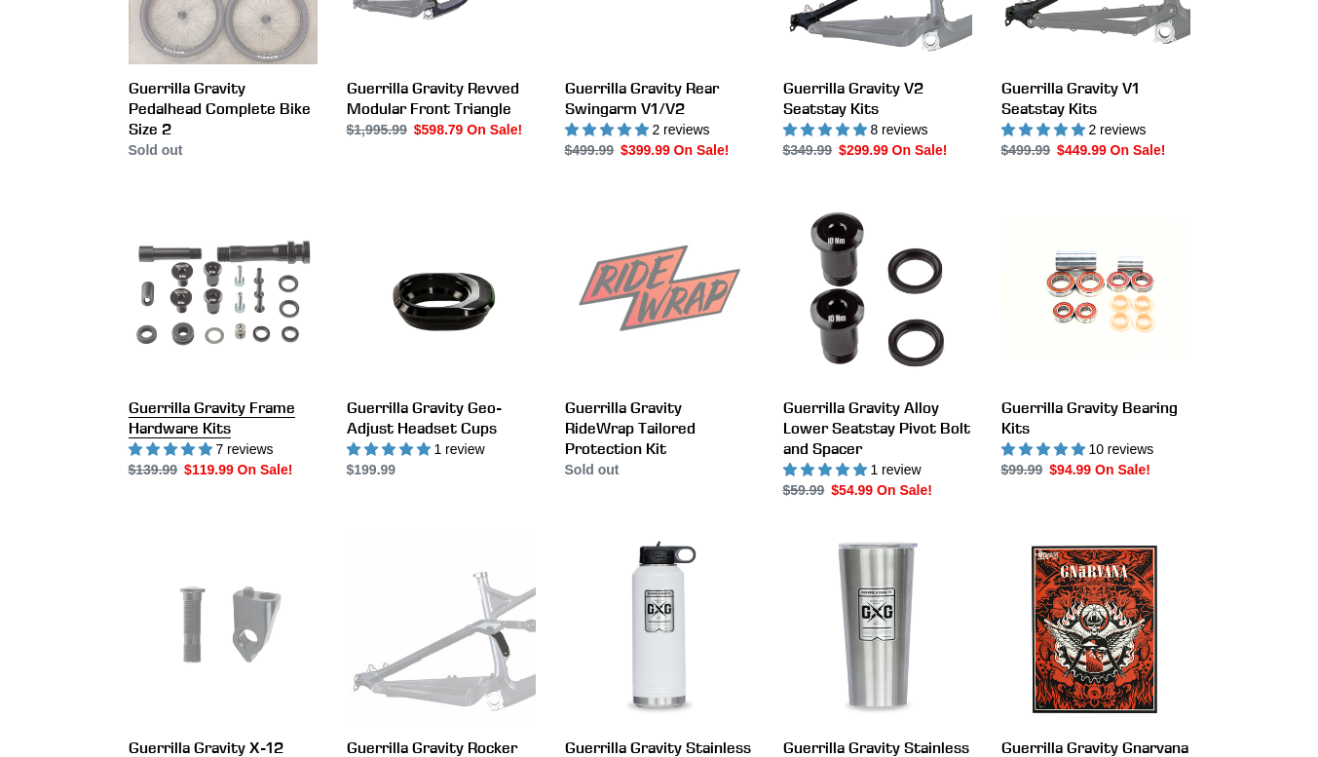
click at [228, 409] on link "Guerrilla Gravity Frame Hardware Kits" at bounding box center [223, 337] width 189 height 285
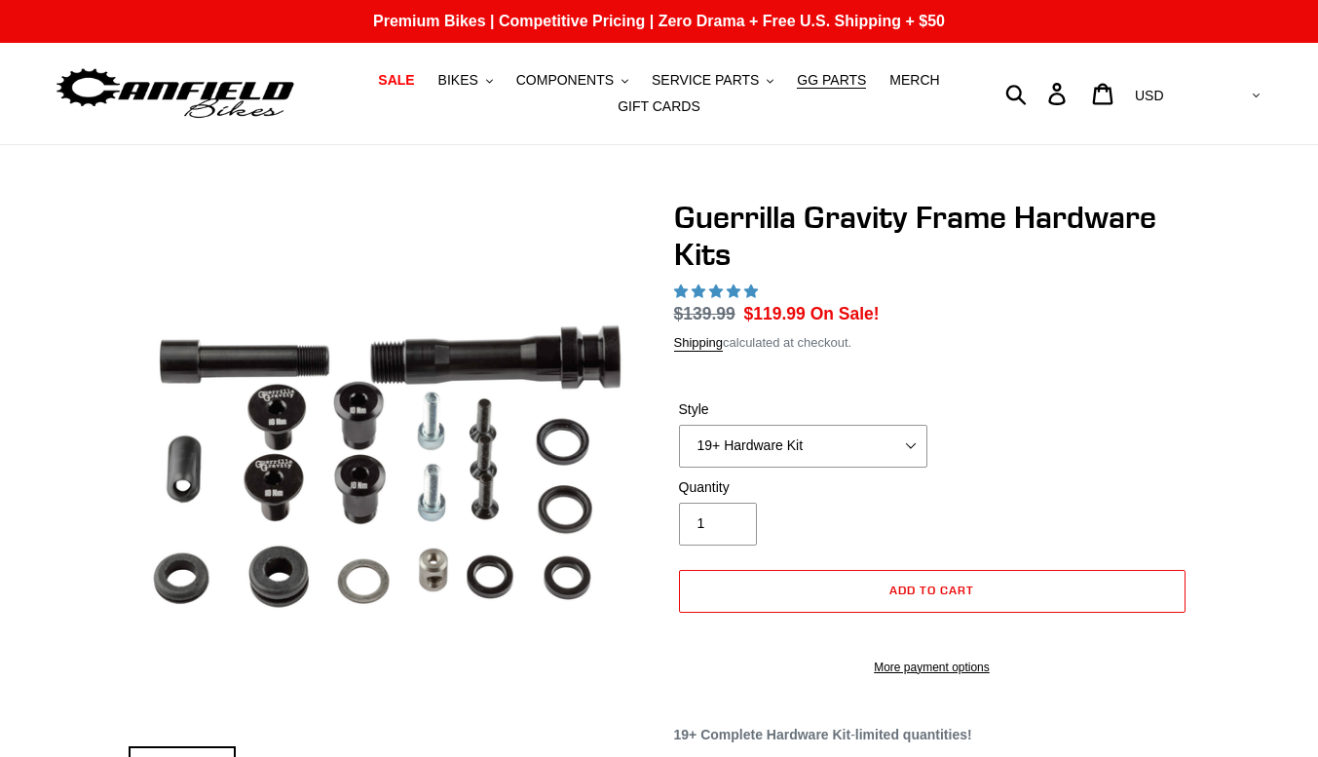
select select "highest-rating"
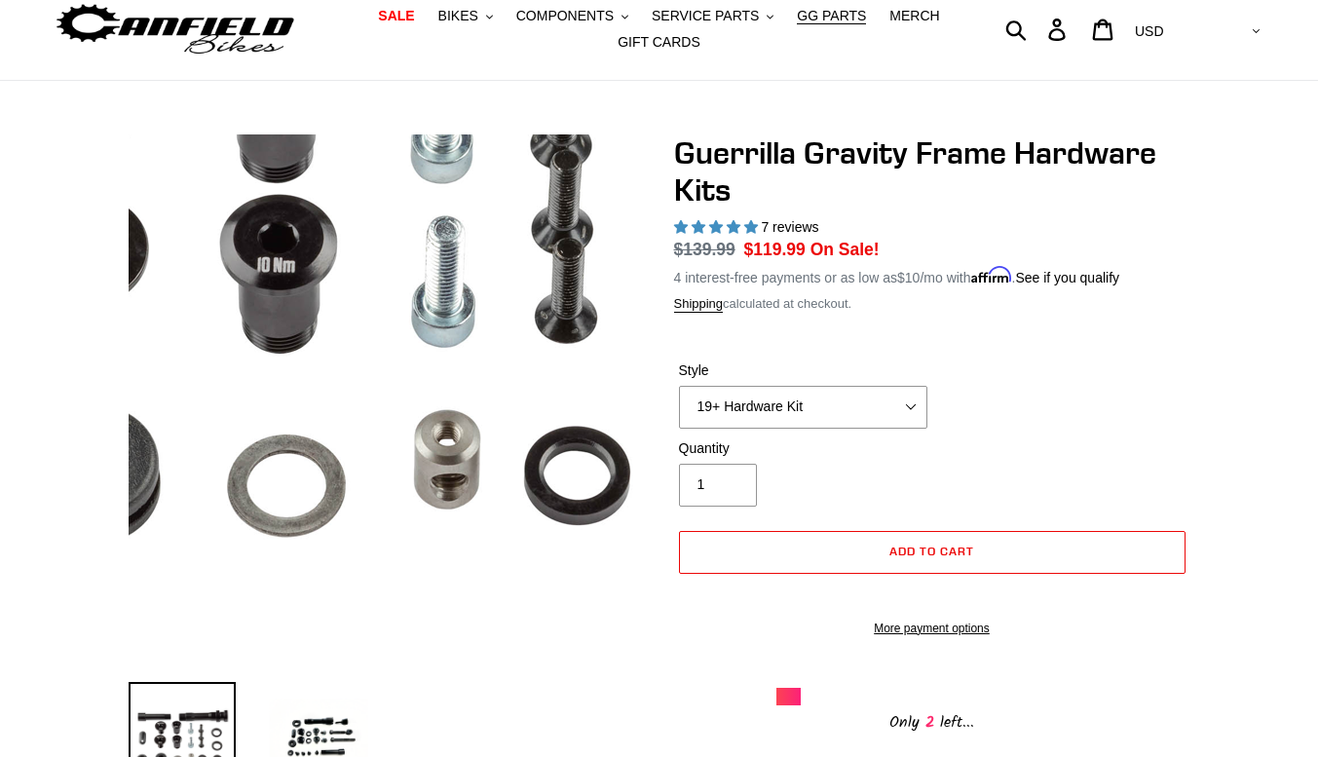
scroll to position [63, 0]
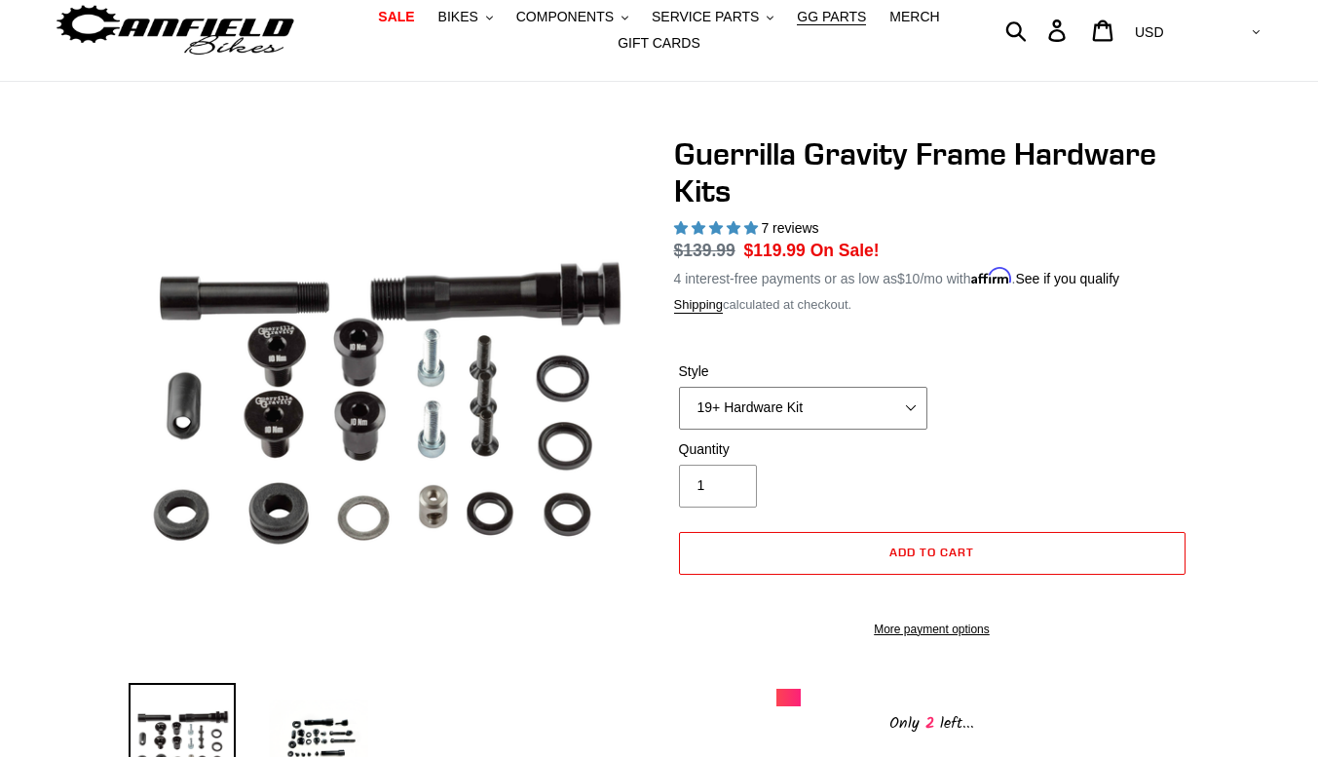
click at [911, 413] on select "19+ Hardware Kit 21+ V2 Trail Pistol Complete Hardware Kit" at bounding box center [803, 408] width 248 height 43
click at [1031, 358] on form "Style 19+ Hardware Kit 21+ V2 Trail Pistol Complete Hardware Kit 19+ Hardware K…" at bounding box center [932, 493] width 516 height 327
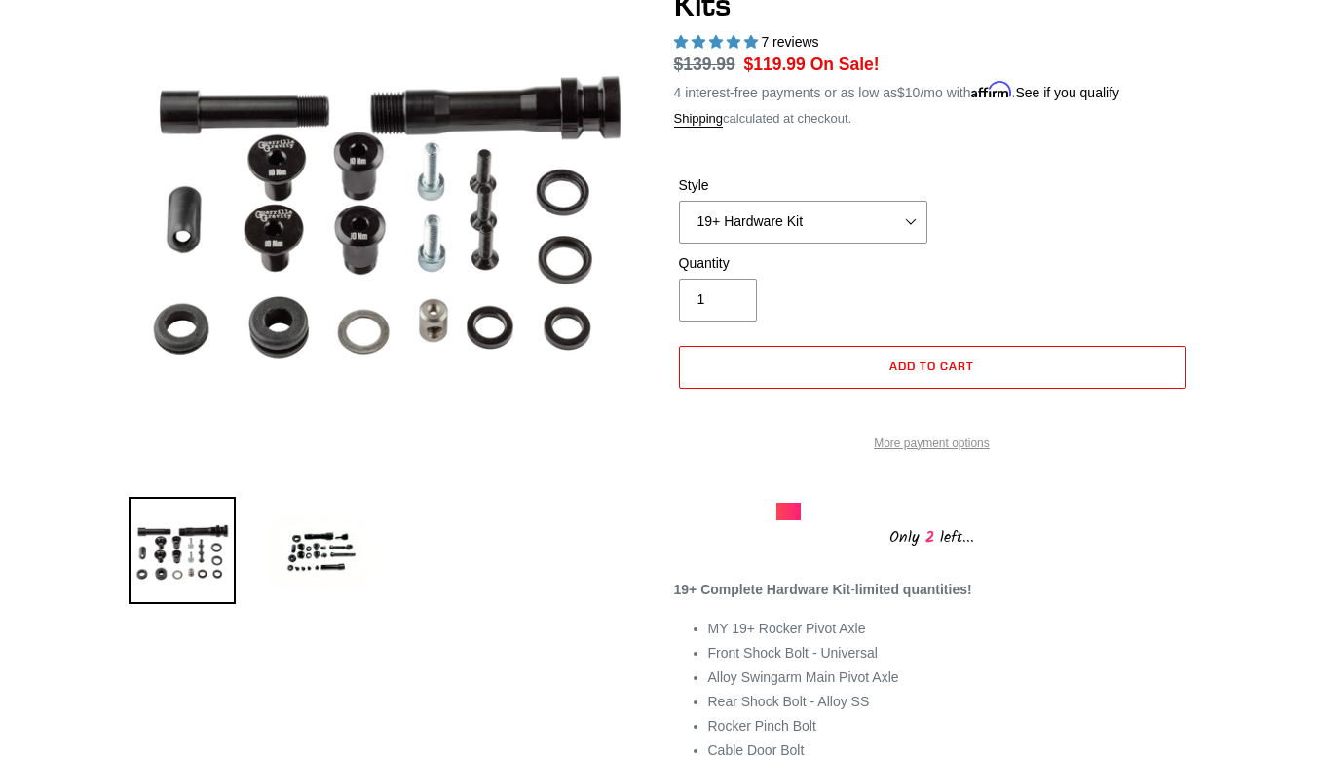
scroll to position [0, 0]
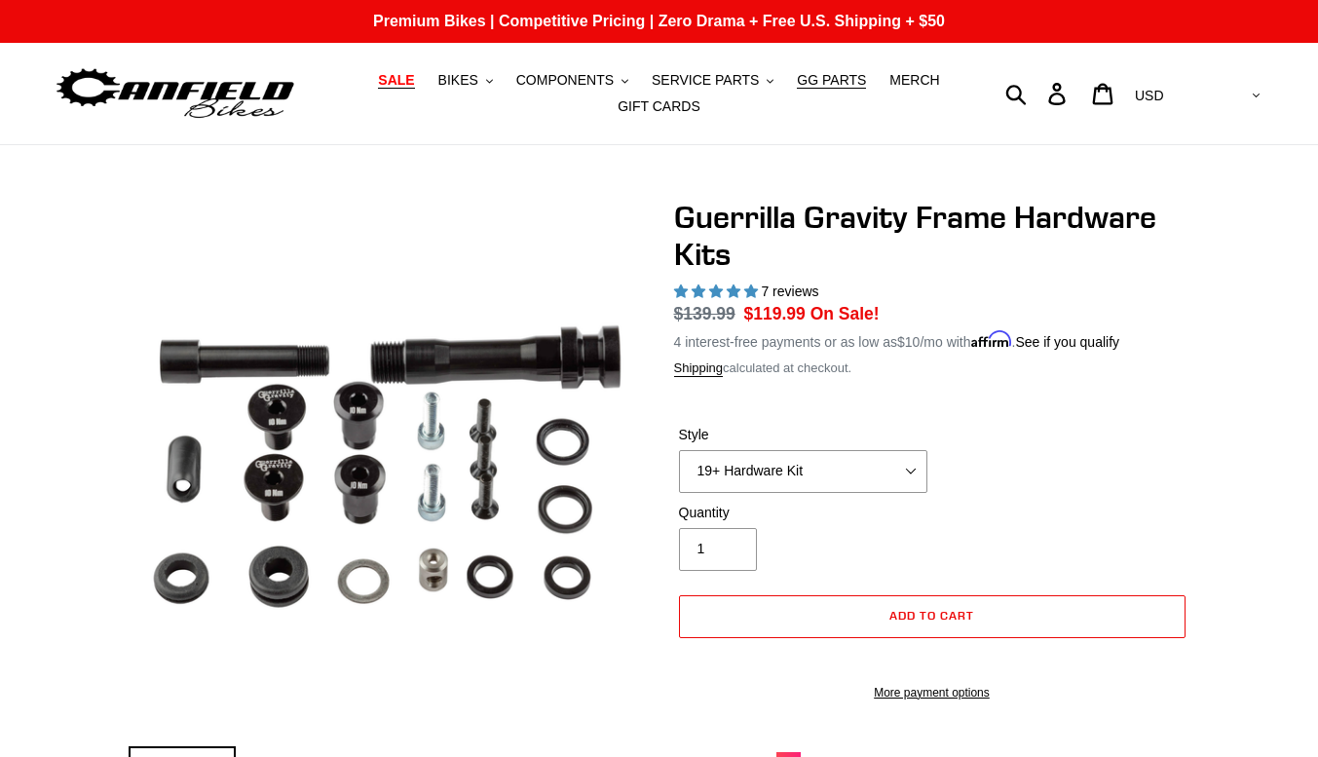
click at [414, 82] on span "SALE" at bounding box center [396, 80] width 36 height 17
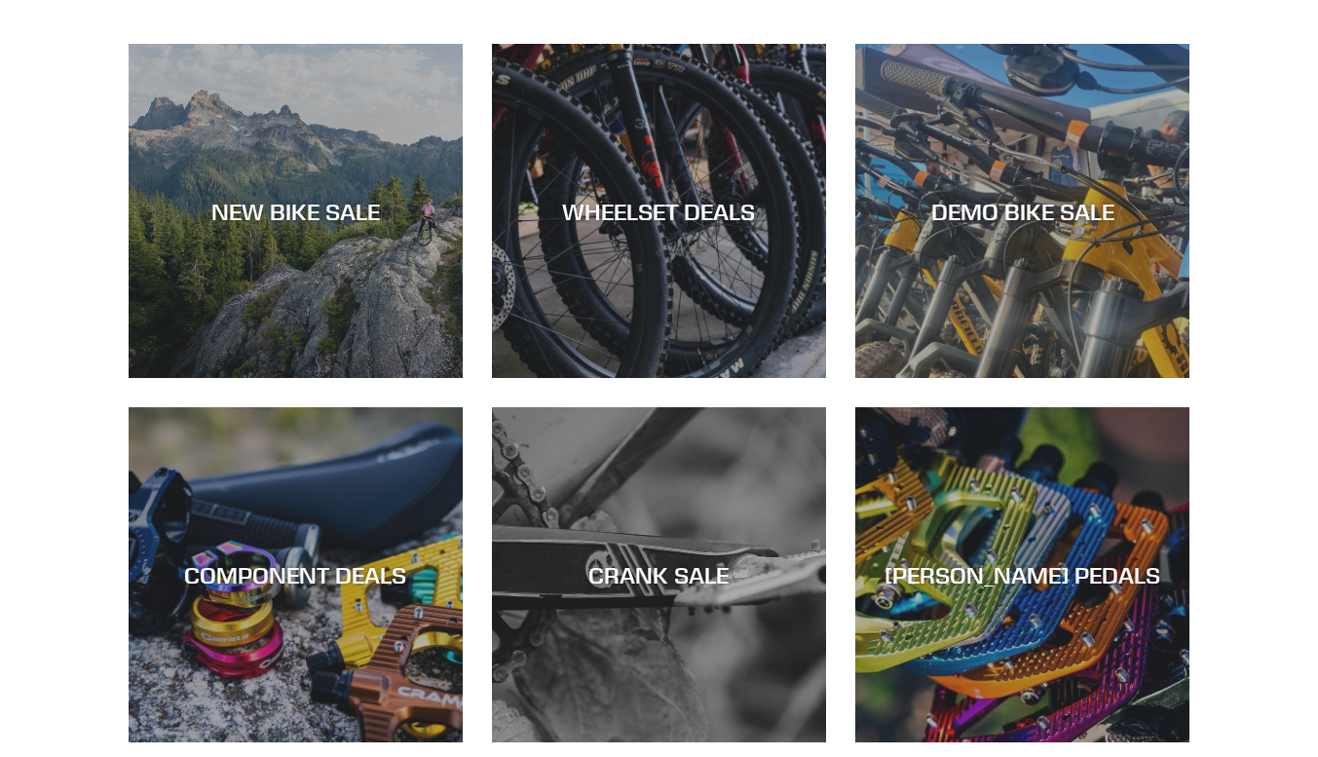
scroll to position [542, 0]
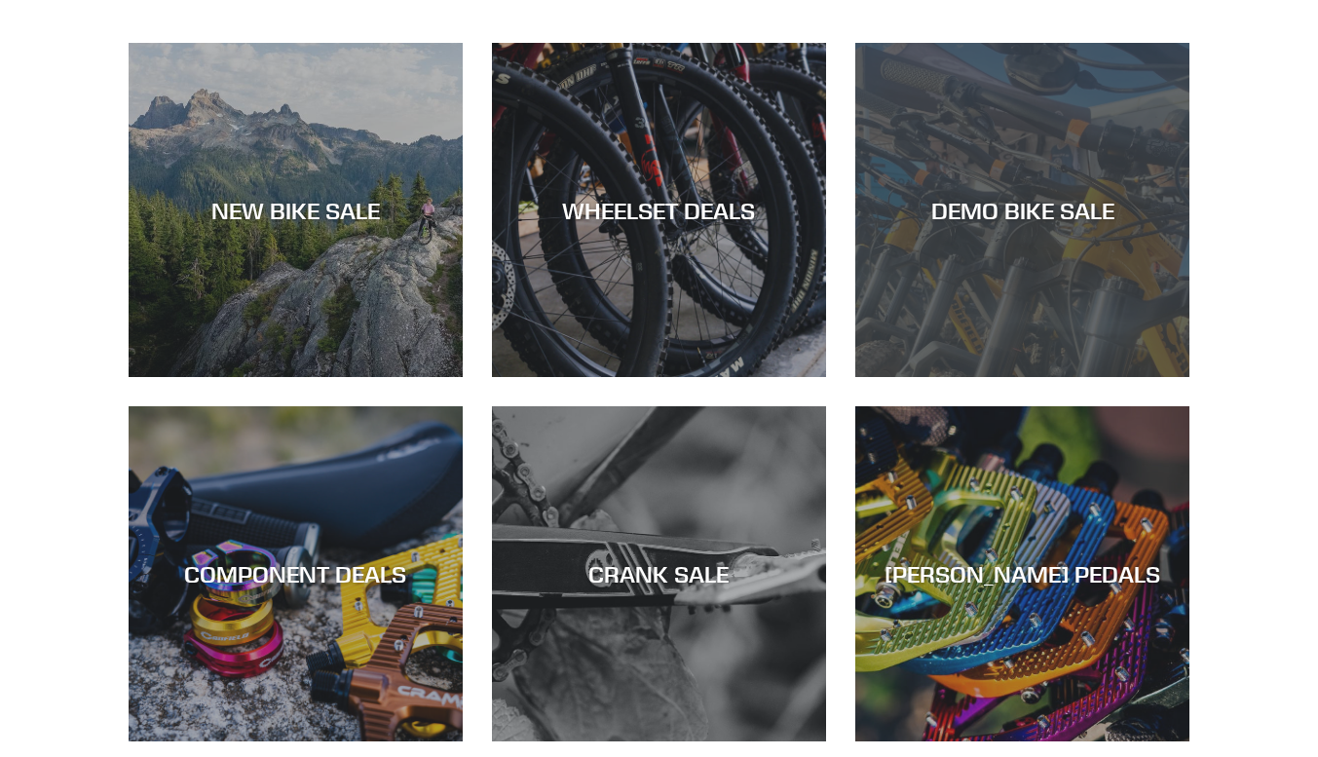
click at [1011, 213] on div "DEMO BIKE SALE" at bounding box center [1022, 210] width 334 height 28
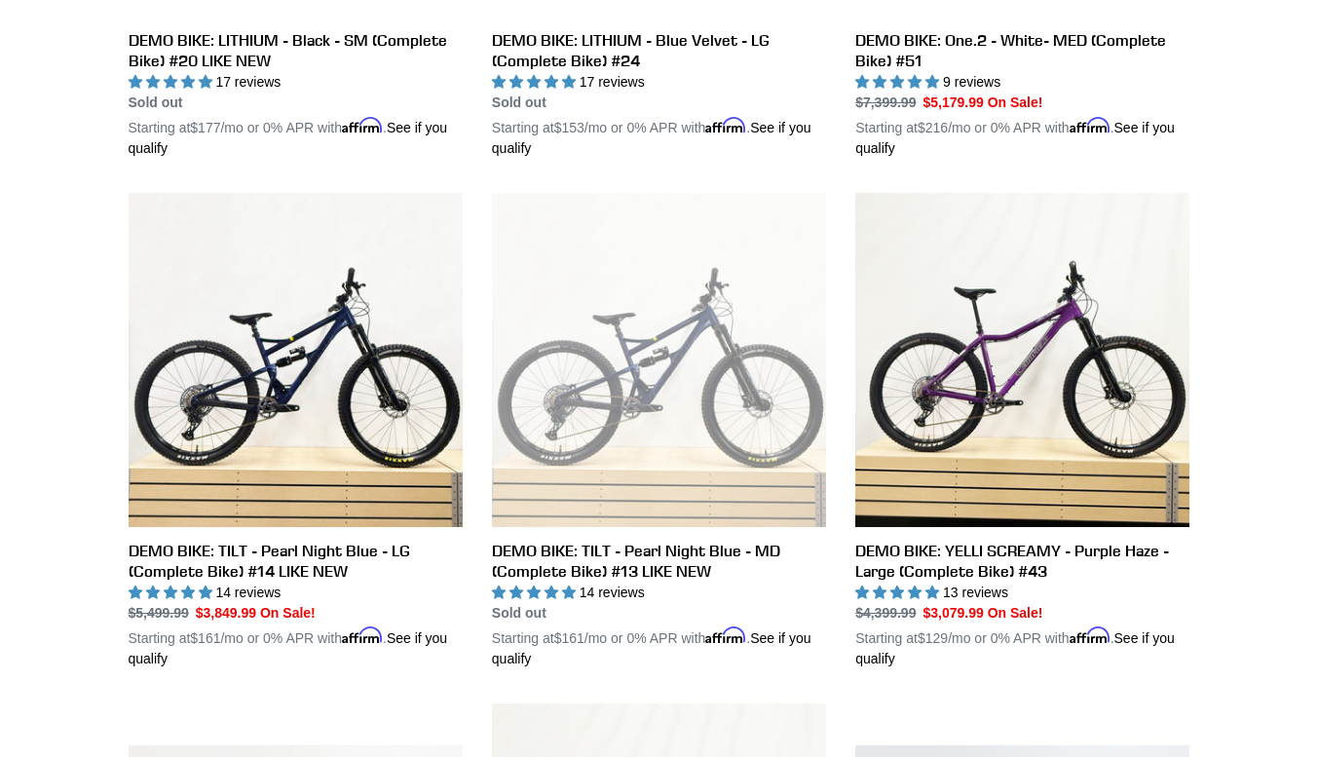
scroll to position [1461, 0]
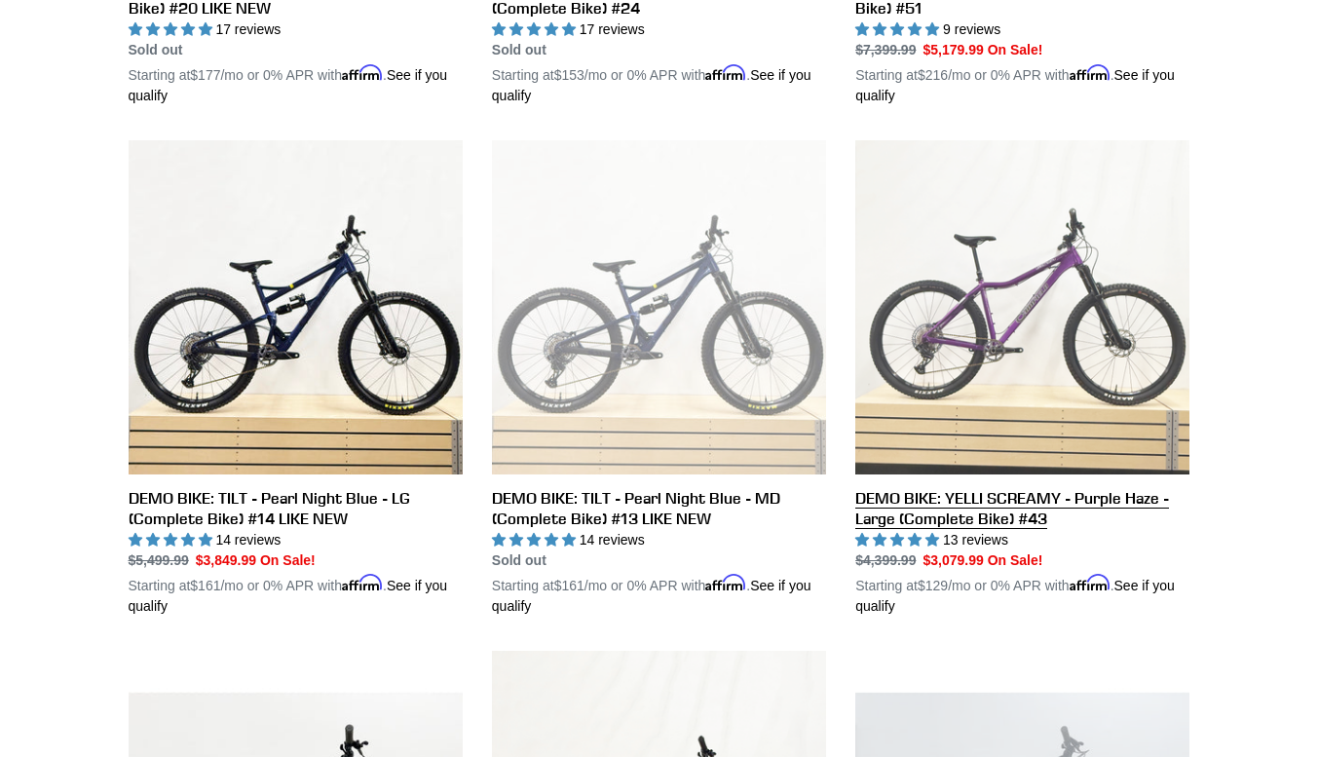
click at [1003, 491] on link "DEMO BIKE: YELLI SCREAMY - Purple Haze - Large (Complete Bike) #43" at bounding box center [1022, 378] width 334 height 476
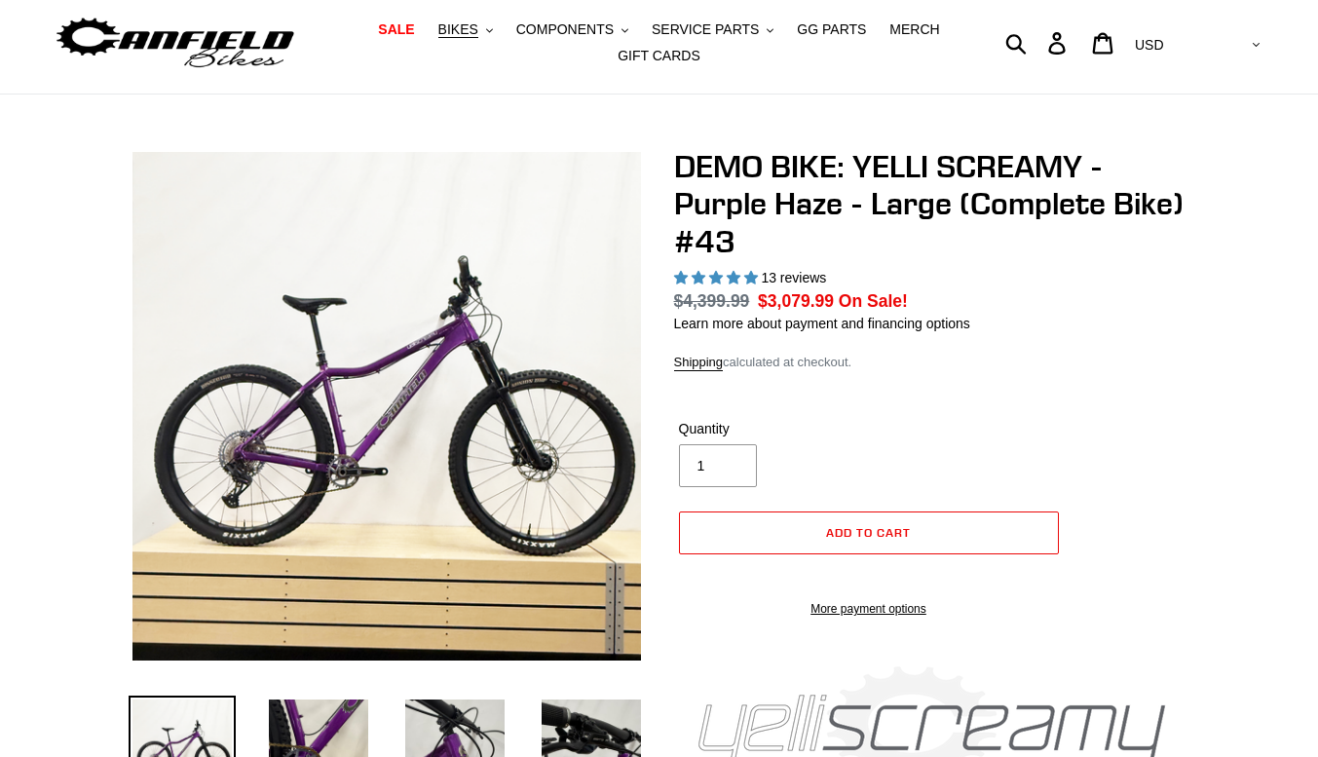
select select "highest-rating"
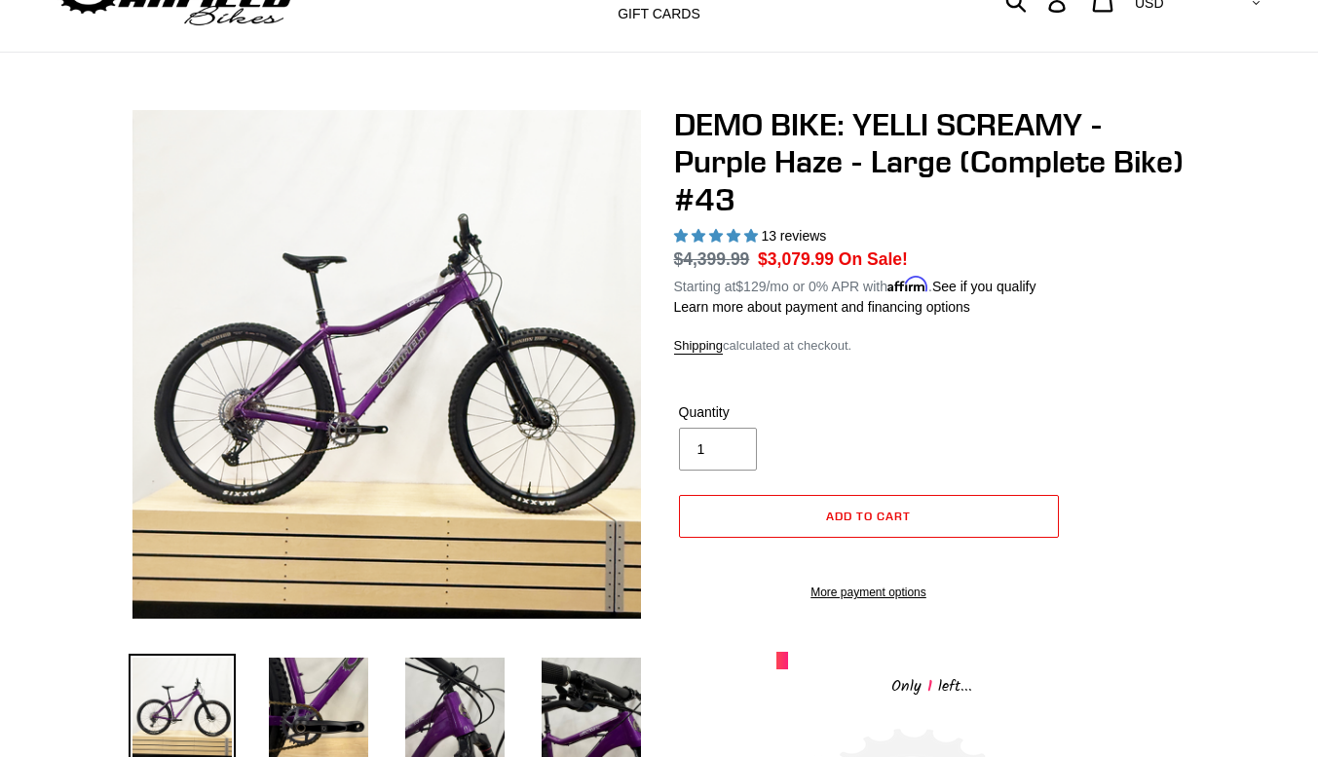
scroll to position [93, 0]
